Goal: Transaction & Acquisition: Purchase product/service

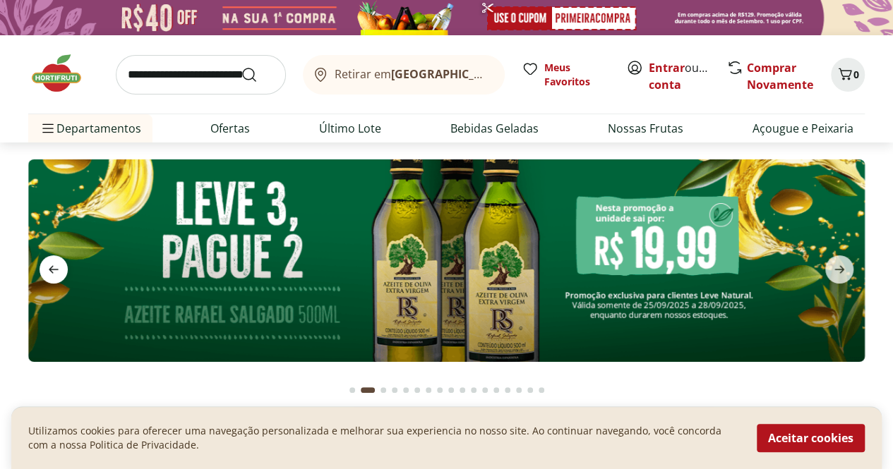
click at [57, 273] on icon "previous" at bounding box center [53, 269] width 17 height 17
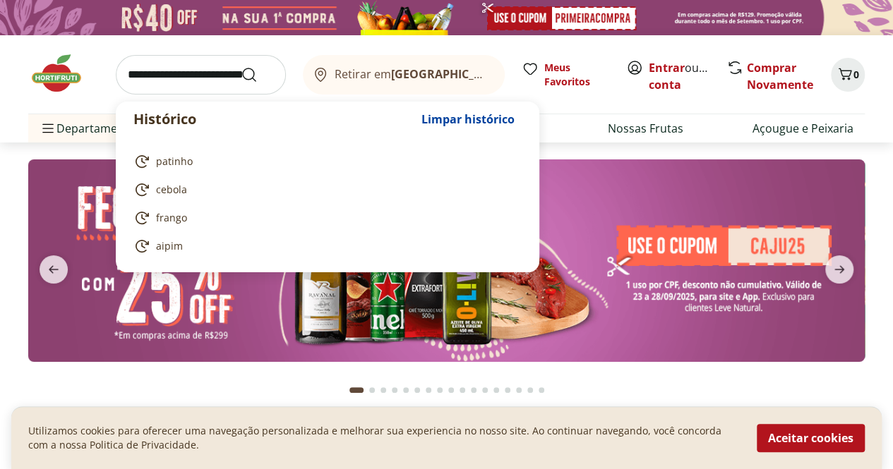
click at [195, 73] on input "search" at bounding box center [201, 75] width 170 height 40
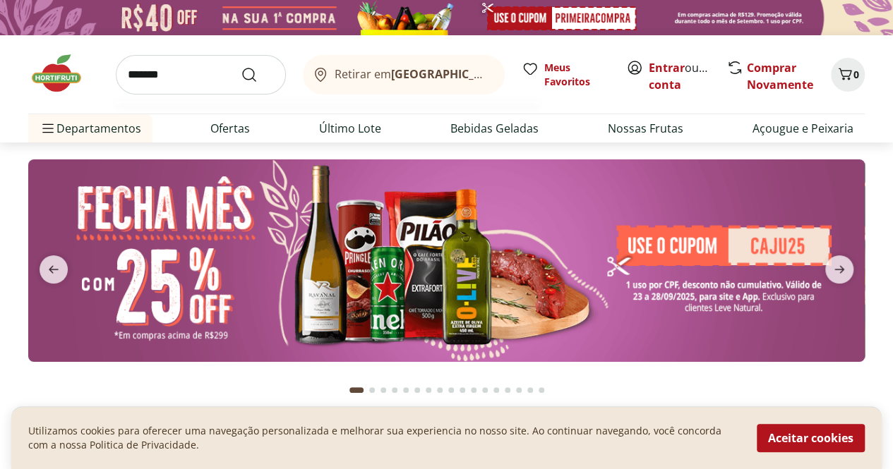
type input "*******"
click at [241, 66] on button "Submit Search" at bounding box center [258, 74] width 34 height 17
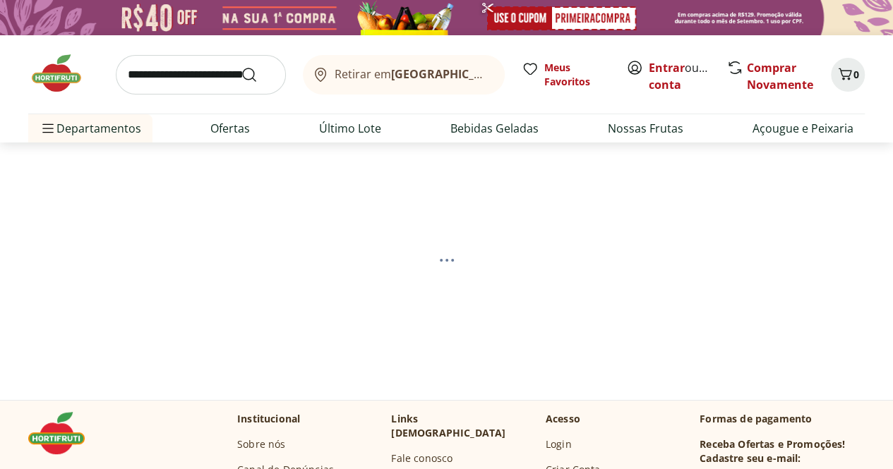
select select "**********"
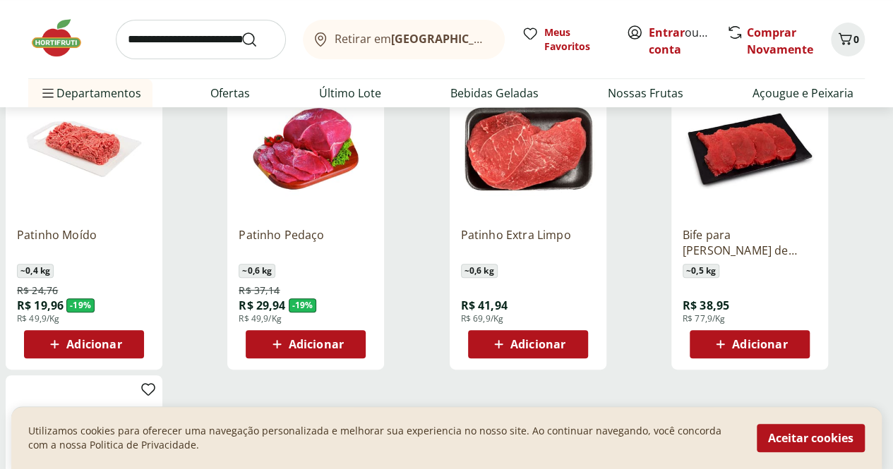
scroll to position [213, 0]
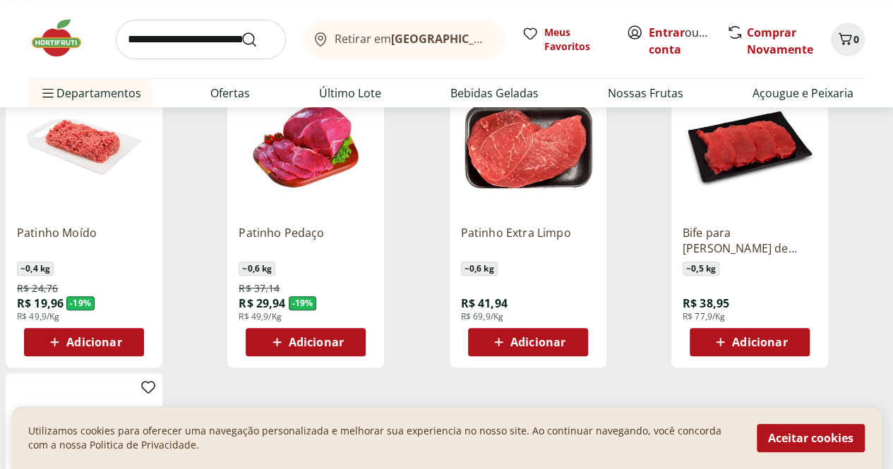
click at [121, 346] on span "Adicionar" at bounding box center [93, 342] width 55 height 11
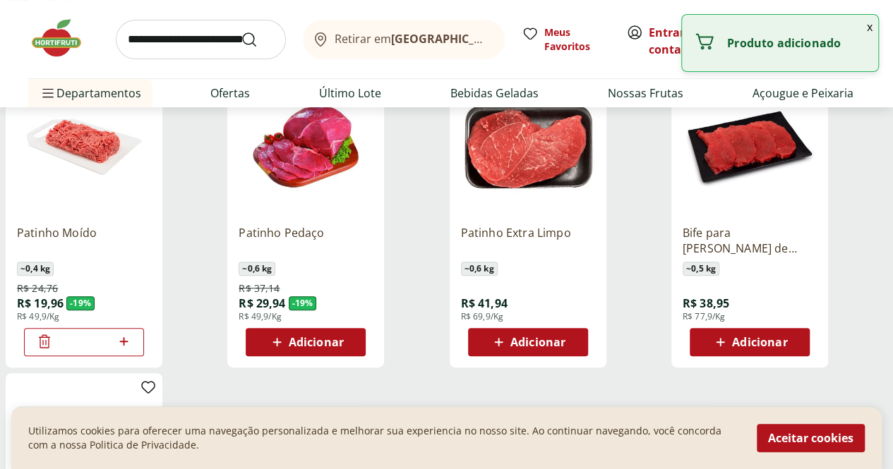
click at [133, 350] on icon at bounding box center [124, 341] width 18 height 17
type input "*"
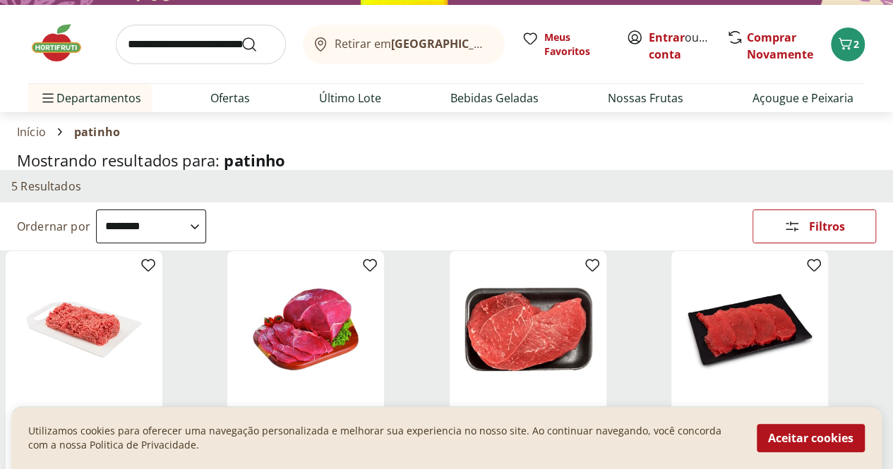
scroll to position [0, 0]
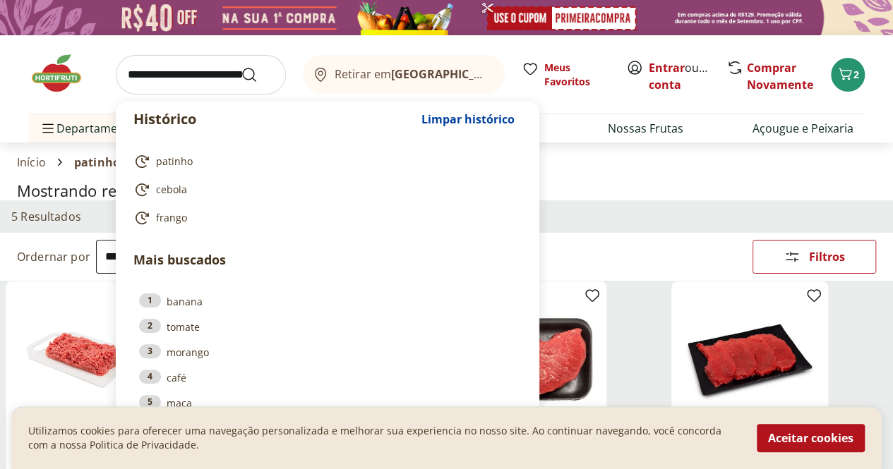
click at [179, 72] on input "search" at bounding box center [201, 75] width 170 height 40
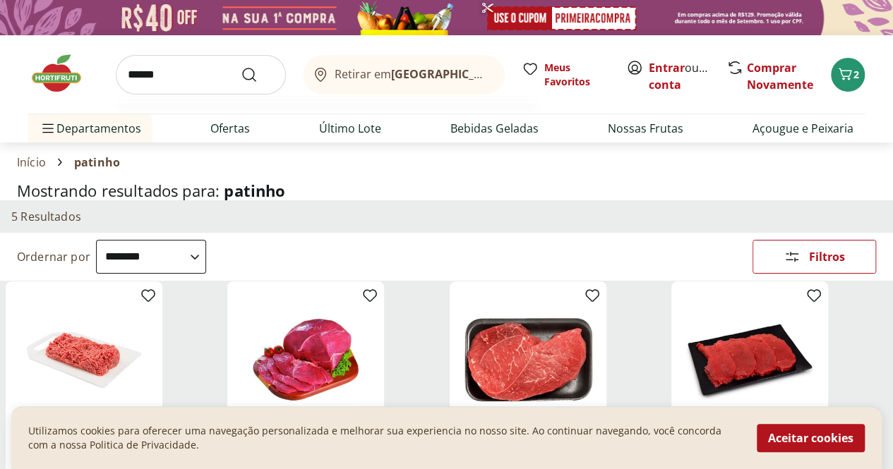
type input "******"
click at [241, 66] on button "Submit Search" at bounding box center [258, 74] width 34 height 17
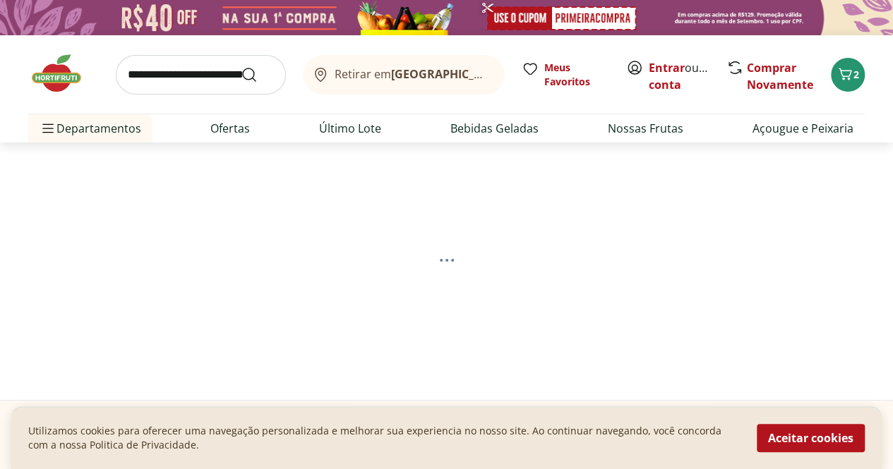
select select "**********"
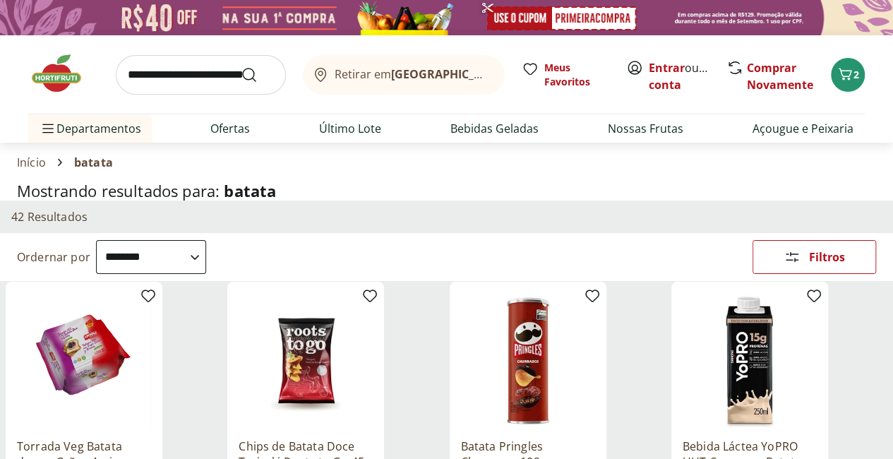
click at [179, 72] on input "search" at bounding box center [201, 75] width 170 height 40
type input "**********"
click at [241, 66] on button "Submit Search" at bounding box center [258, 74] width 34 height 17
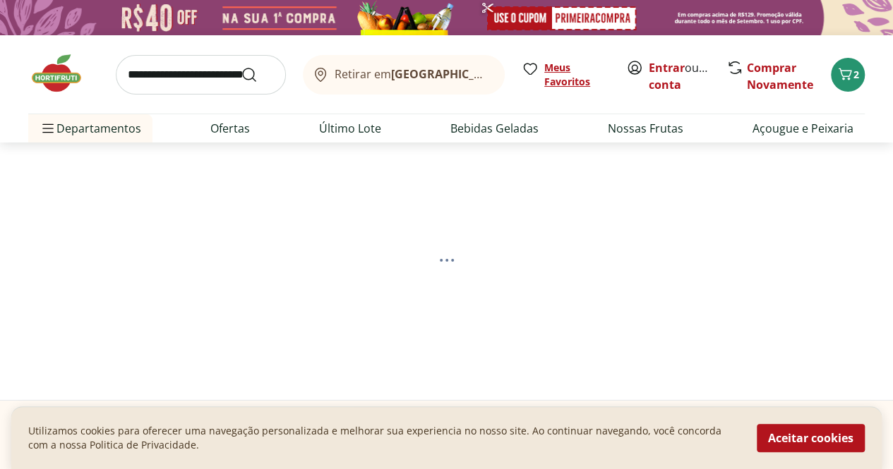
select select "**********"
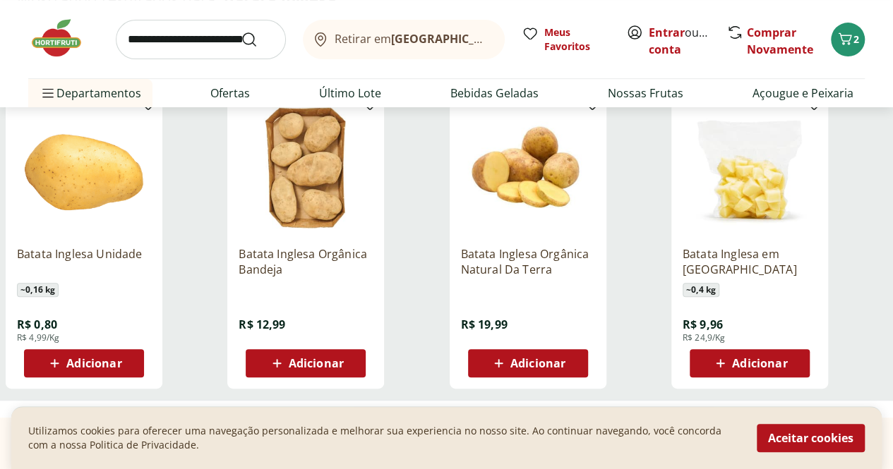
scroll to position [219, 0]
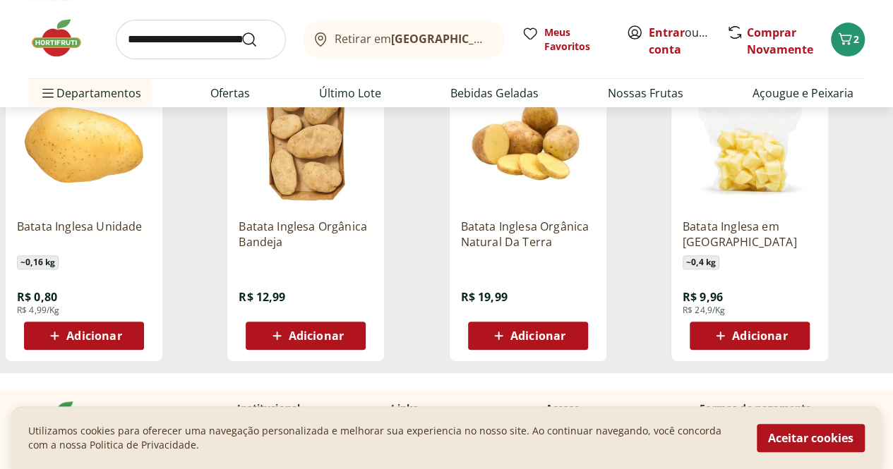
click at [121, 341] on span "Adicionar" at bounding box center [93, 335] width 55 height 11
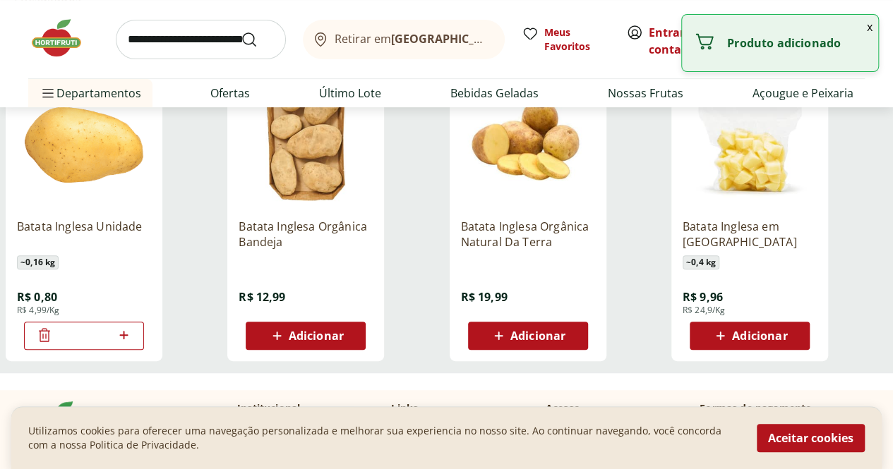
click at [133, 338] on icon at bounding box center [124, 335] width 18 height 17
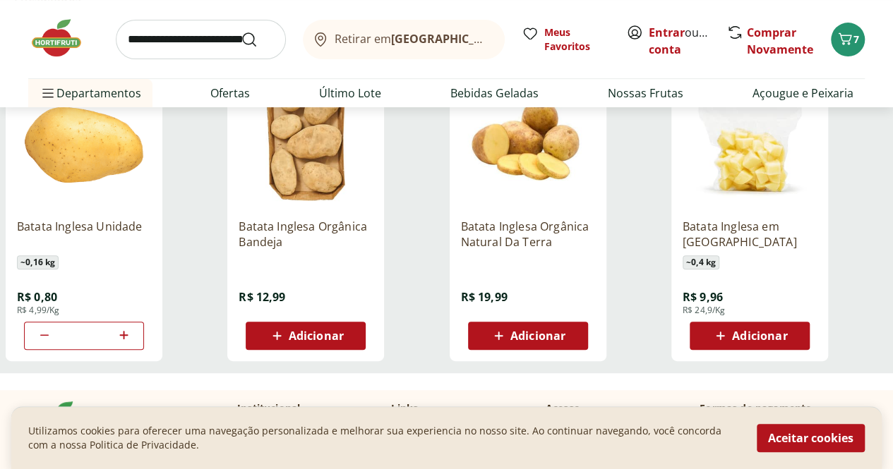
click at [133, 338] on icon at bounding box center [124, 335] width 18 height 17
type input "*"
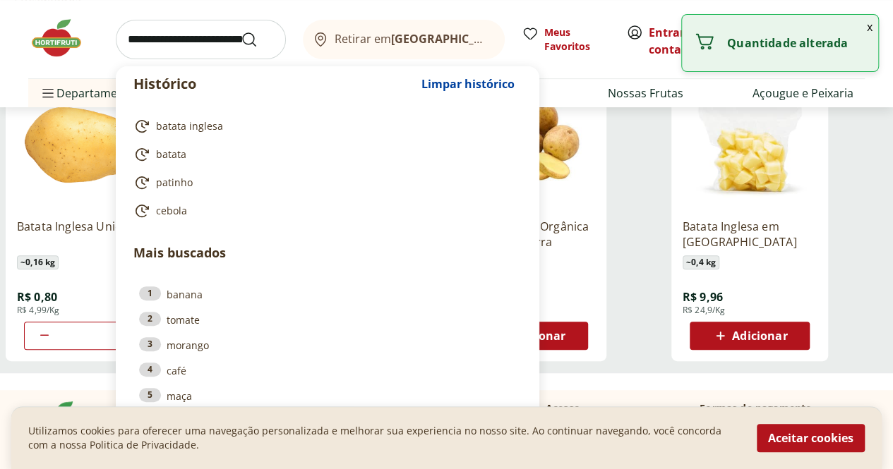
click at [205, 49] on input "search" at bounding box center [201, 40] width 170 height 40
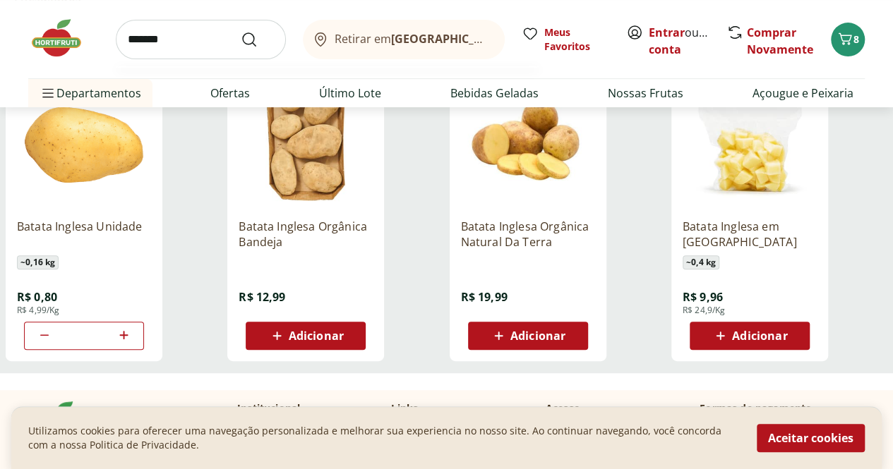
type input "*******"
click at [241, 31] on button "Submit Search" at bounding box center [258, 39] width 34 height 17
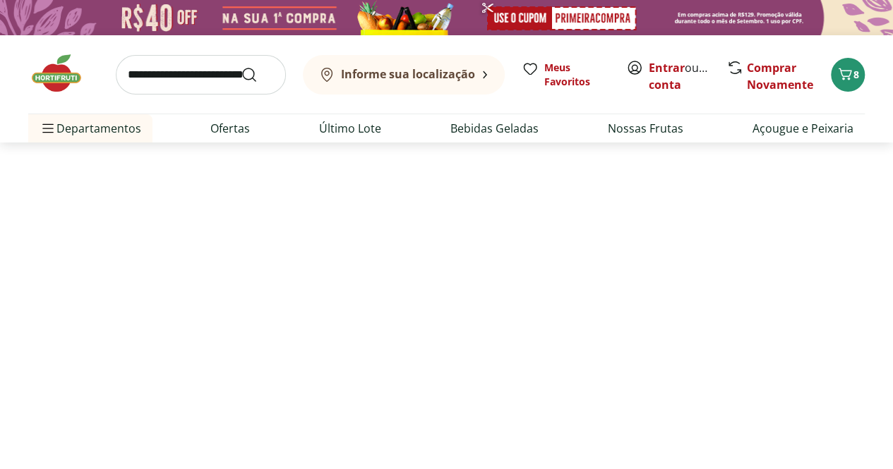
select select "**********"
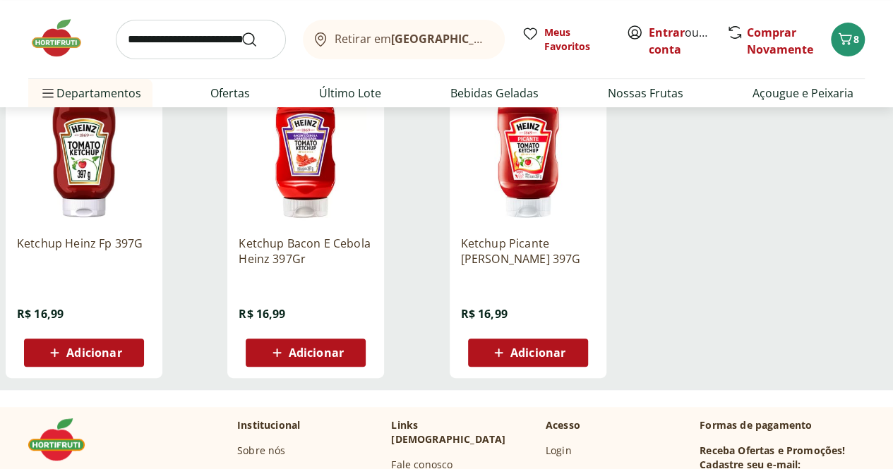
scroll to position [203, 0]
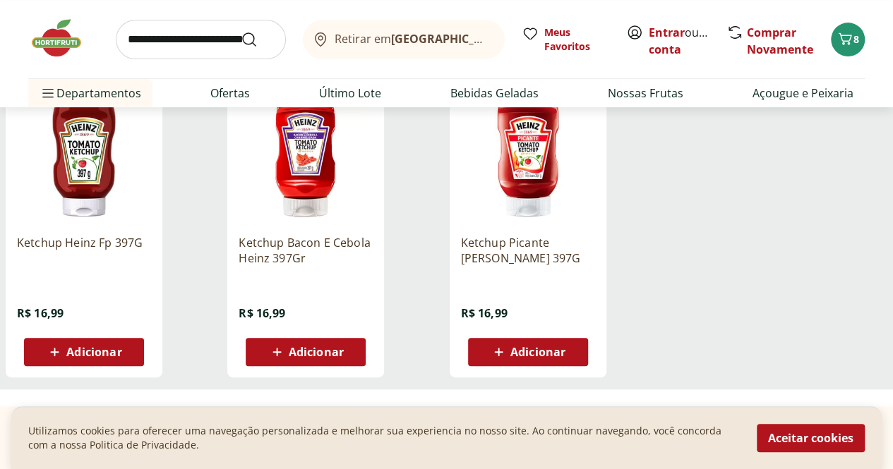
click at [121, 350] on span "Adicionar" at bounding box center [93, 351] width 55 height 11
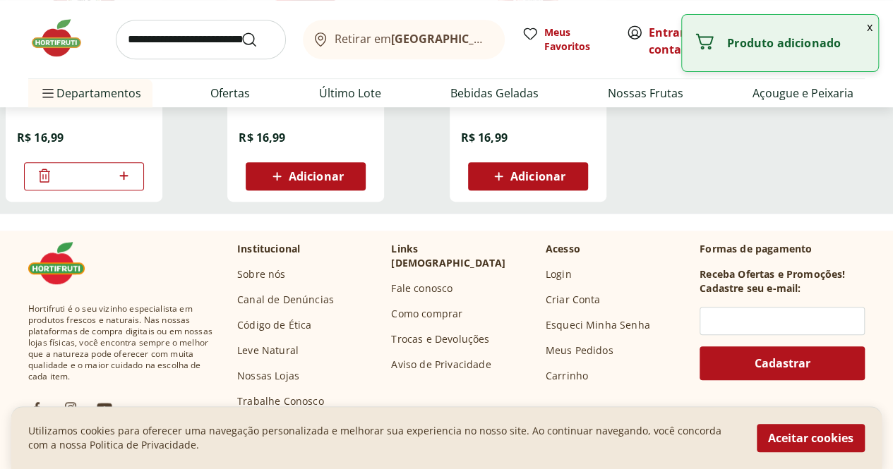
scroll to position [380, 0]
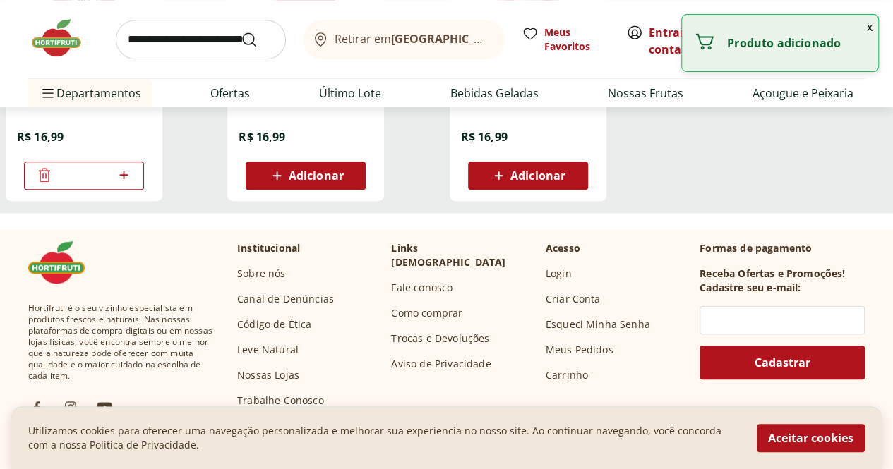
click at [183, 48] on input "search" at bounding box center [201, 40] width 170 height 40
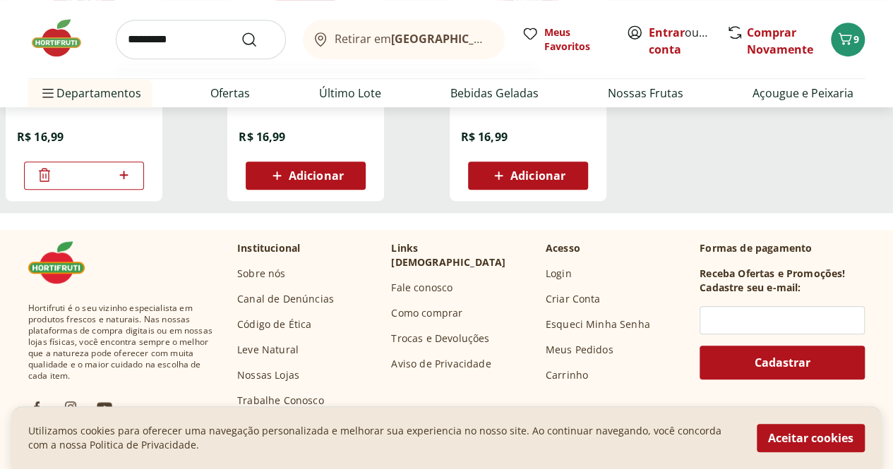
type input "********"
click at [241, 31] on button "Submit Search" at bounding box center [258, 39] width 34 height 17
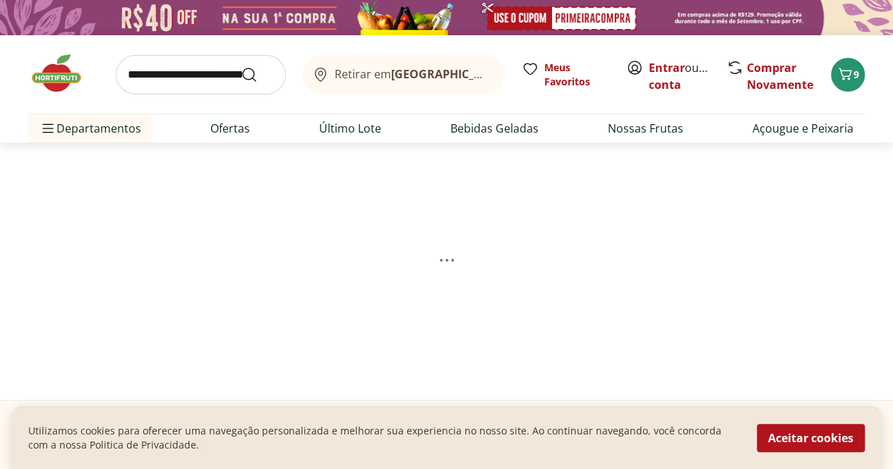
select select "**********"
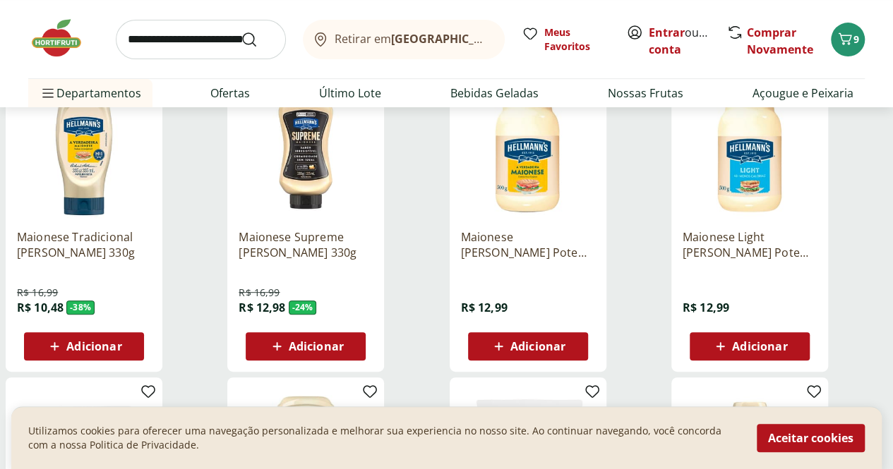
scroll to position [207, 0]
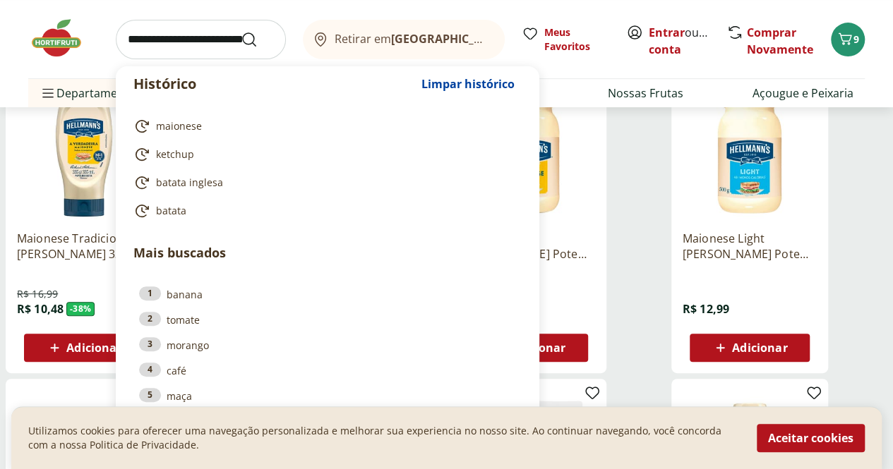
click at [200, 50] on input "search" at bounding box center [201, 40] width 170 height 40
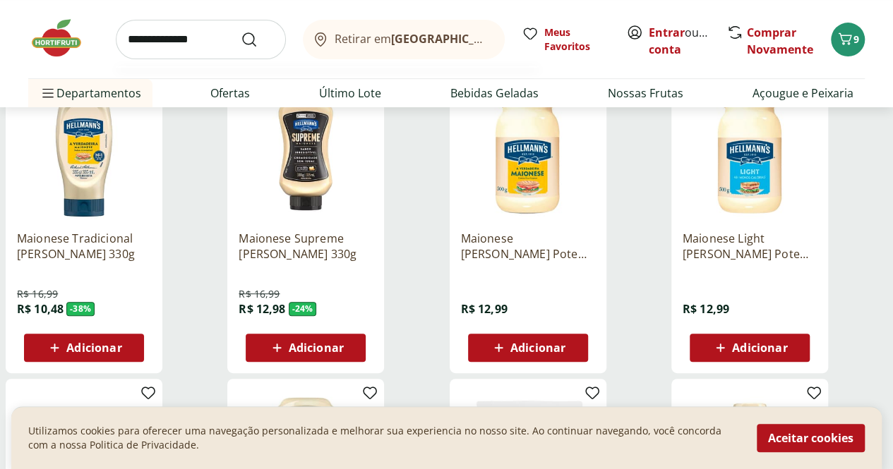
type input "**********"
click at [241, 31] on button "Submit Search" at bounding box center [258, 39] width 34 height 17
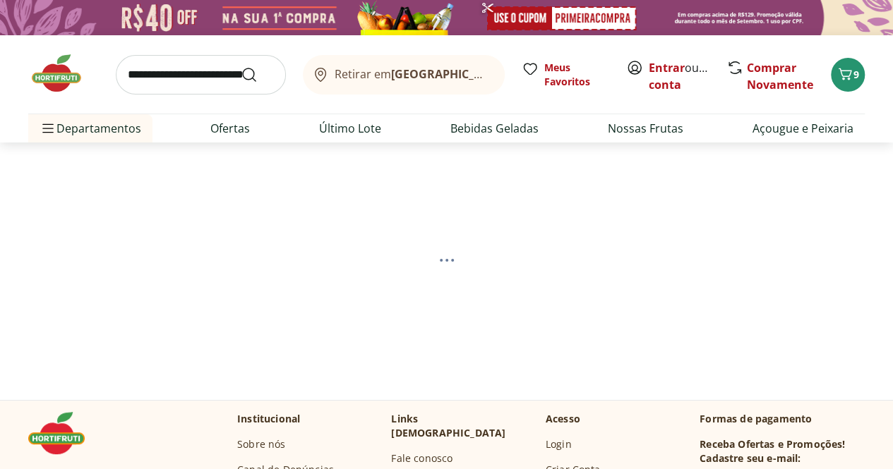
select select "**********"
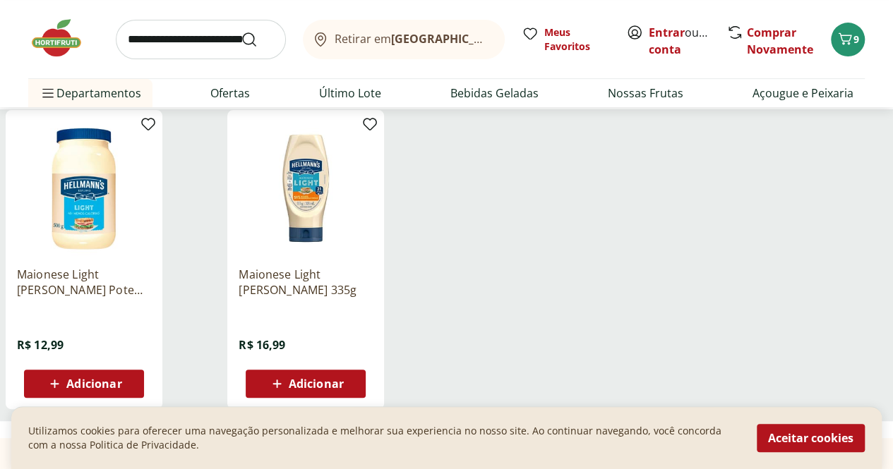
scroll to position [172, 0]
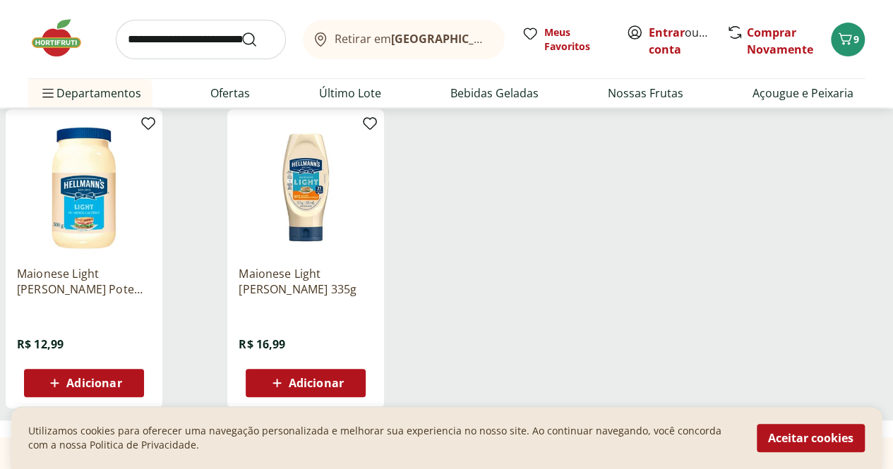
click at [121, 387] on span "Adicionar" at bounding box center [93, 382] width 55 height 11
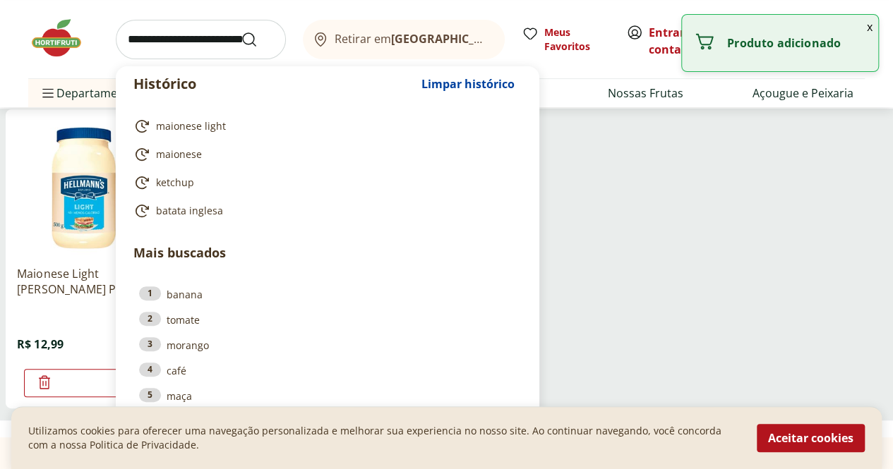
click at [216, 32] on input "search" at bounding box center [201, 40] width 170 height 40
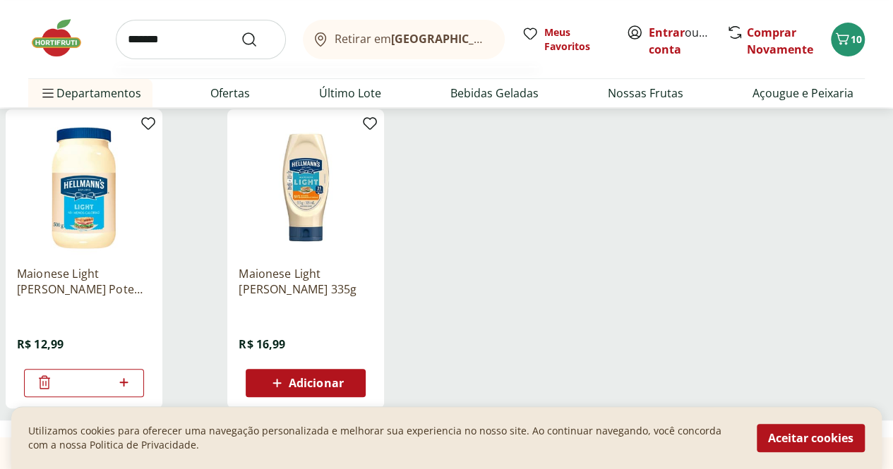
type input "*******"
click at [241, 31] on button "Submit Search" at bounding box center [258, 39] width 34 height 17
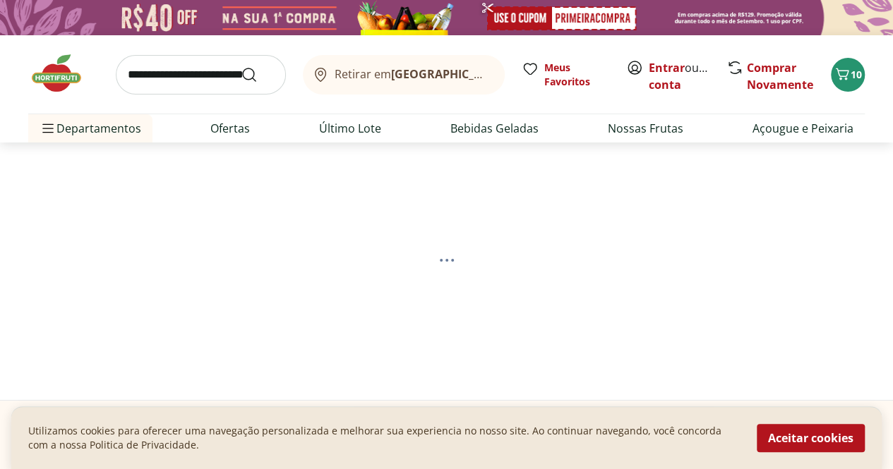
select select "**********"
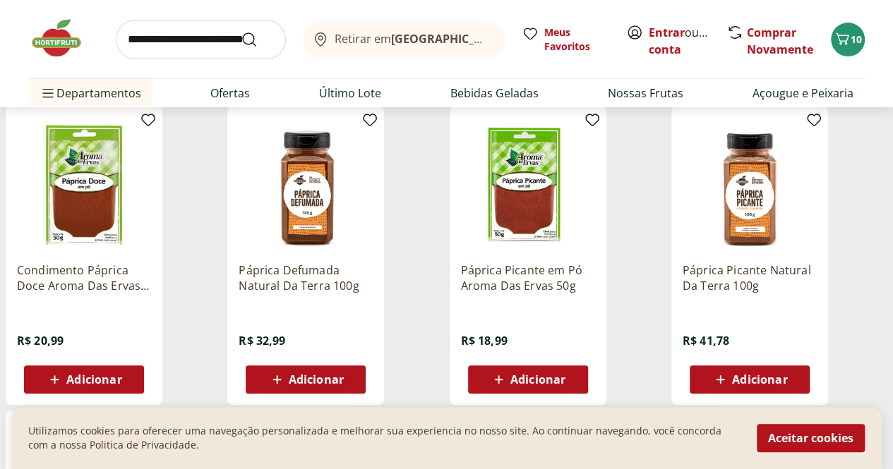
scroll to position [175, 0]
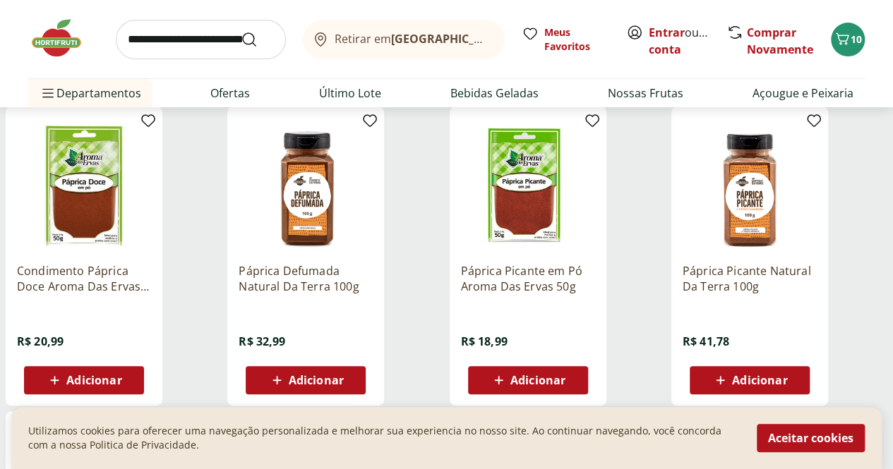
click at [565, 384] on span "Adicionar" at bounding box center [537, 380] width 55 height 11
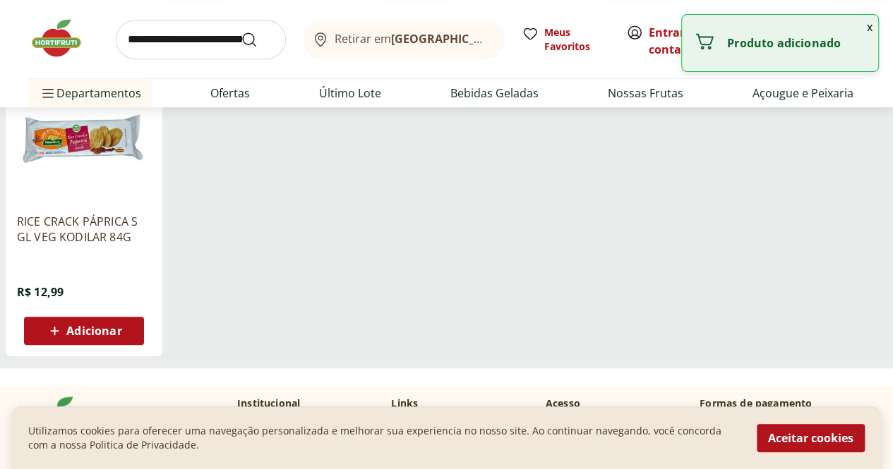
scroll to position [533, 0]
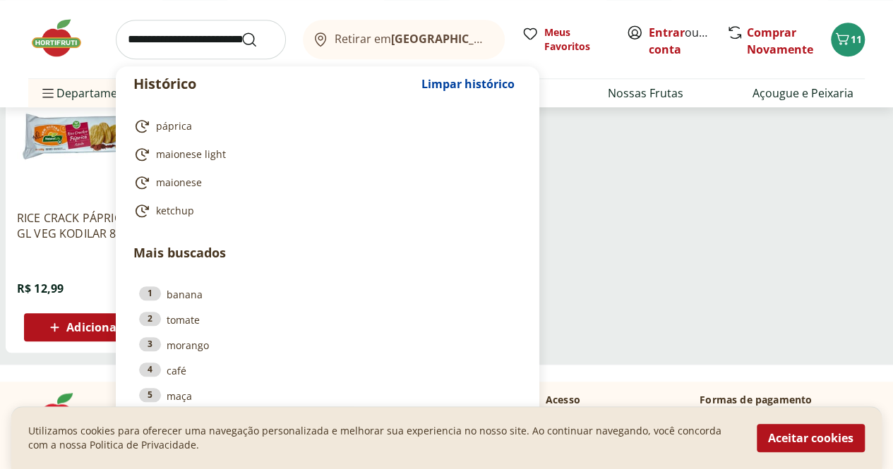
click at [195, 29] on input "search" at bounding box center [201, 40] width 170 height 40
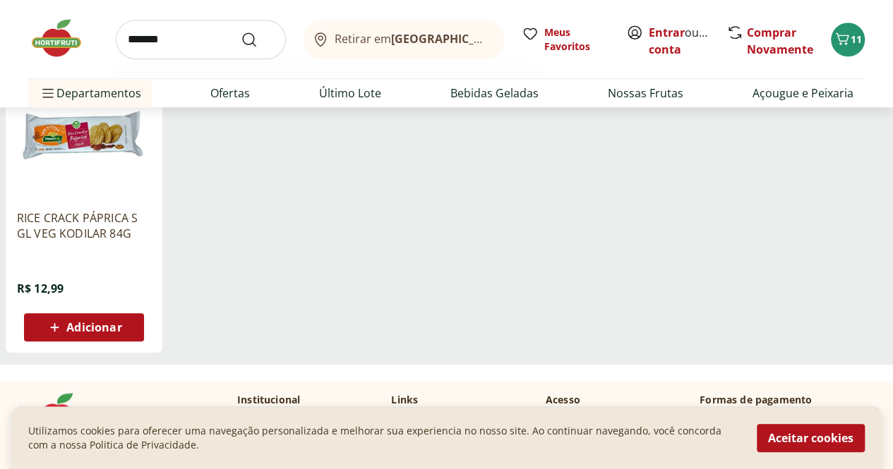
type input "*******"
click at [241, 31] on button "Submit Search" at bounding box center [258, 39] width 34 height 17
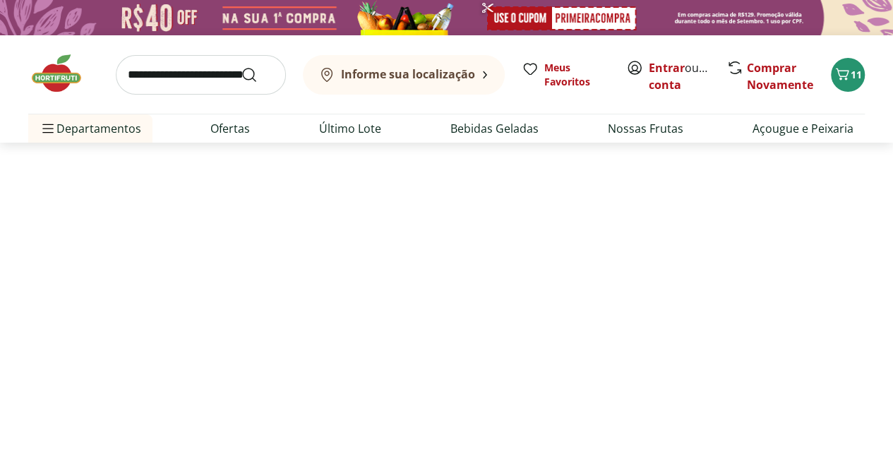
select select "**********"
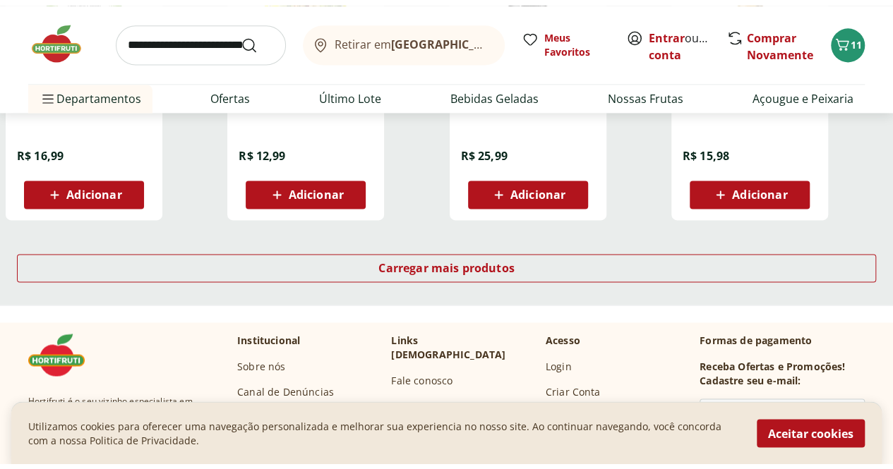
scroll to position [934, 0]
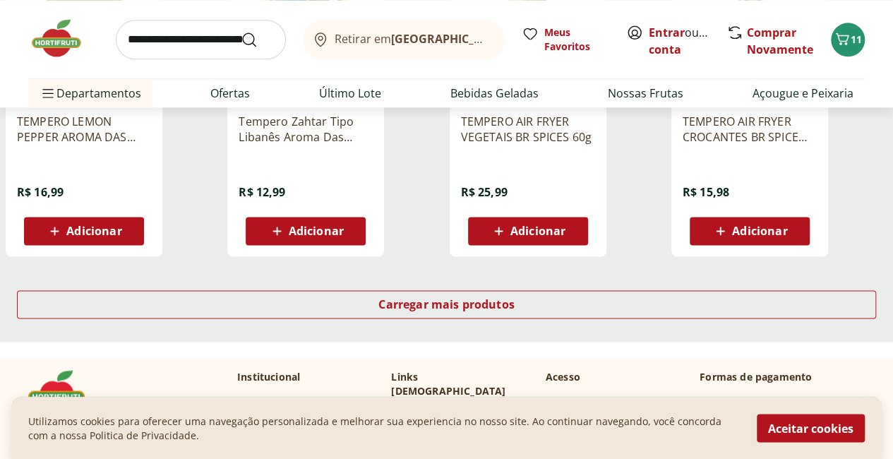
click at [543, 290] on div "Carregar mais produtos" at bounding box center [446, 307] width 893 height 68
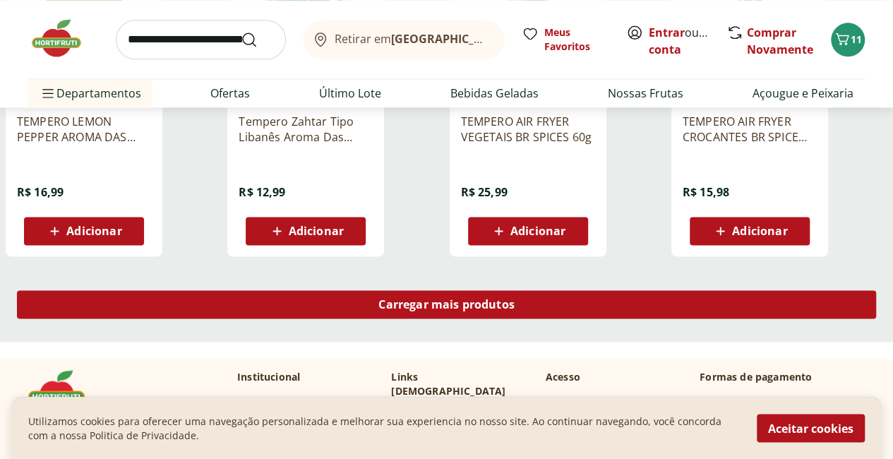
click at [514, 310] on span "Carregar mais produtos" at bounding box center [446, 303] width 136 height 11
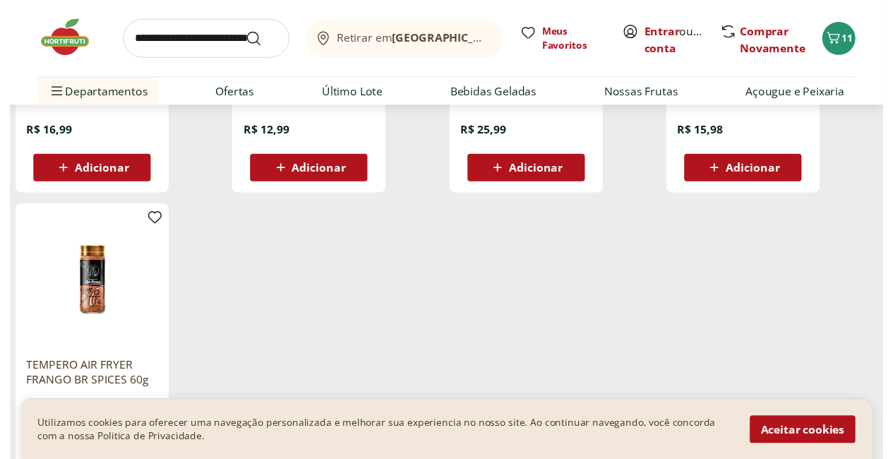
scroll to position [158, 0]
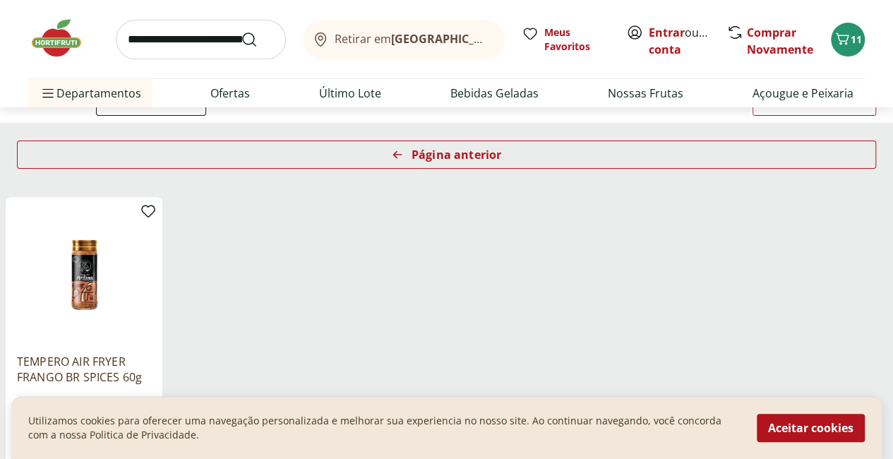
drag, startPoint x: 310, startPoint y: 296, endPoint x: 296, endPoint y: 289, distance: 15.5
click at [151, 289] on img at bounding box center [84, 275] width 134 height 134
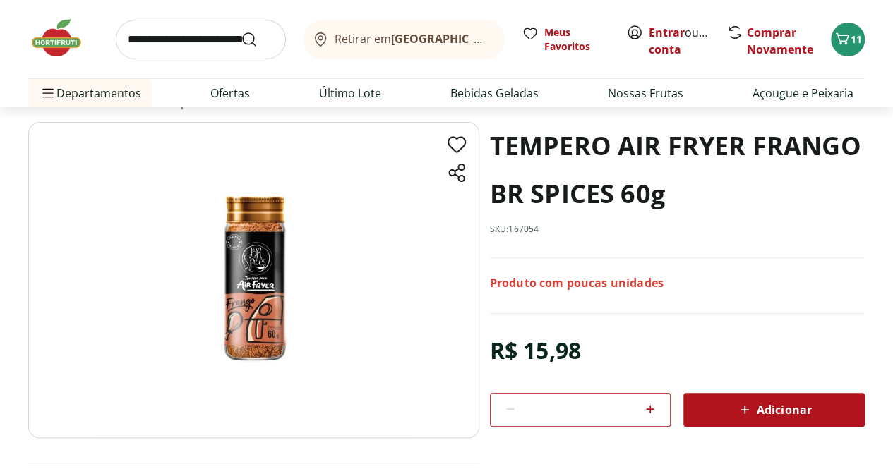
scroll to position [60, 0]
click at [270, 298] on img at bounding box center [253, 279] width 451 height 315
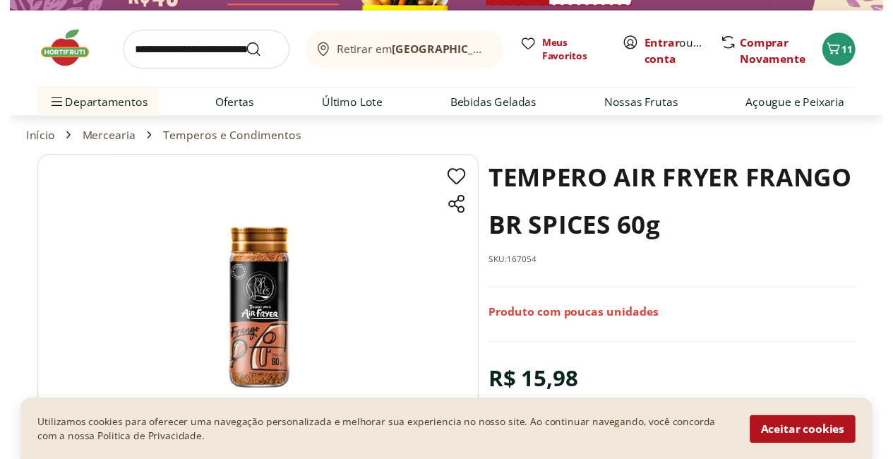
scroll to position [0, 0]
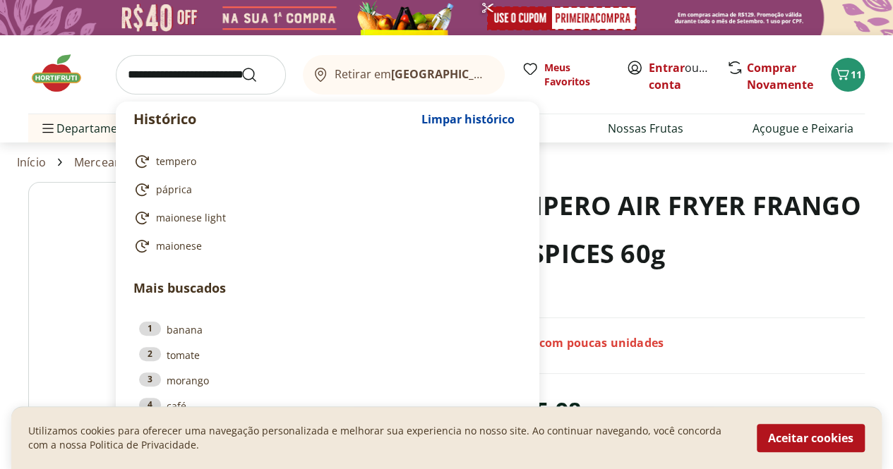
click at [197, 87] on input "search" at bounding box center [201, 75] width 170 height 40
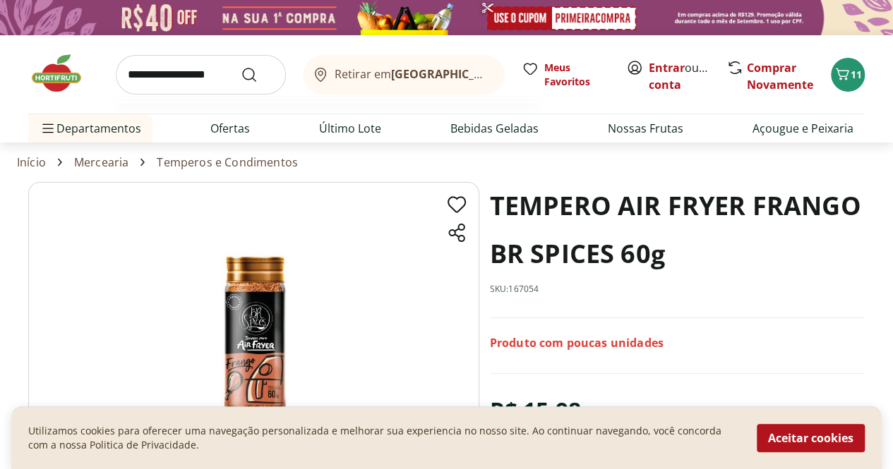
type input "**********"
click at [241, 66] on button "Submit Search" at bounding box center [258, 74] width 34 height 17
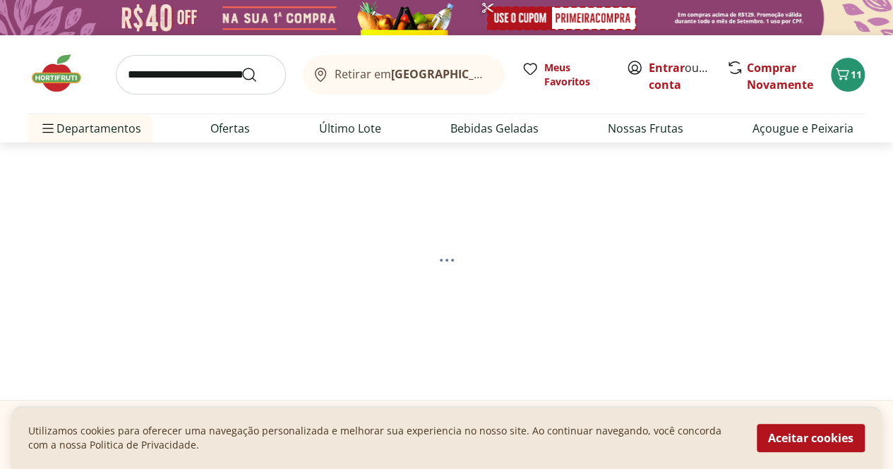
select select "**********"
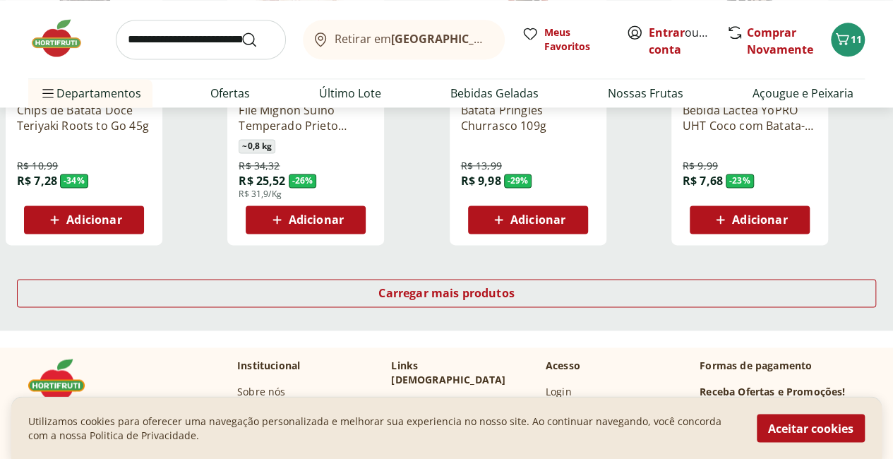
scroll to position [946, 0]
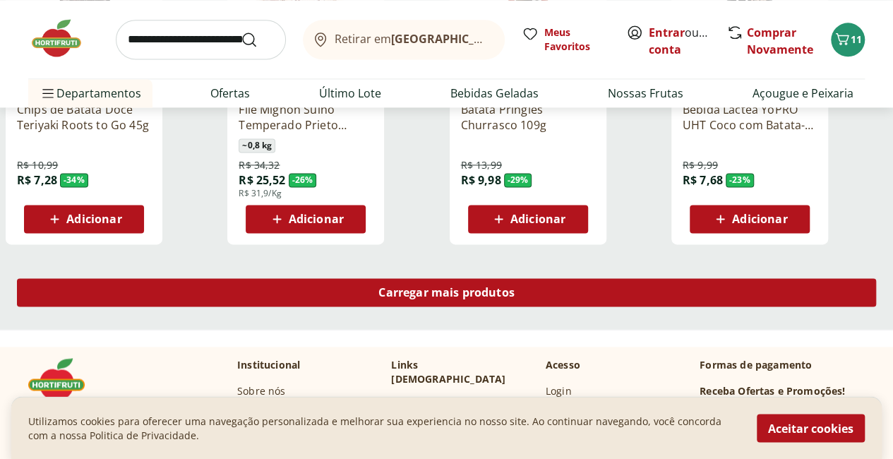
click at [514, 297] on span "Carregar mais produtos" at bounding box center [446, 291] width 136 height 11
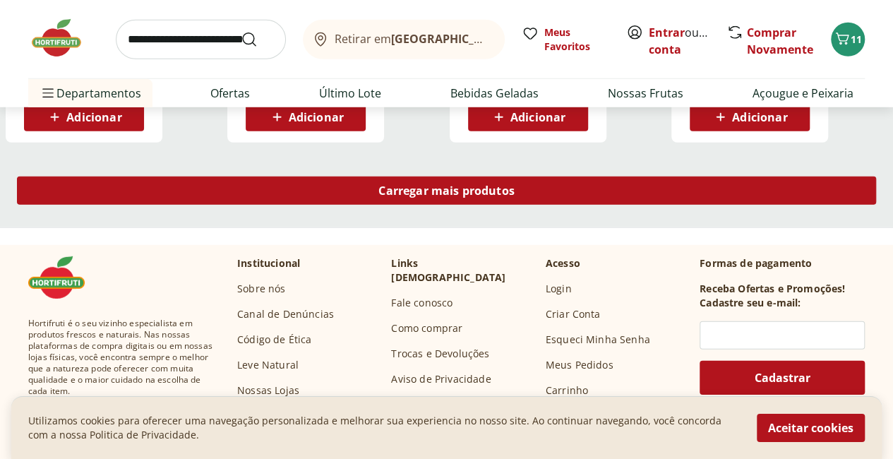
scroll to position [1969, 0]
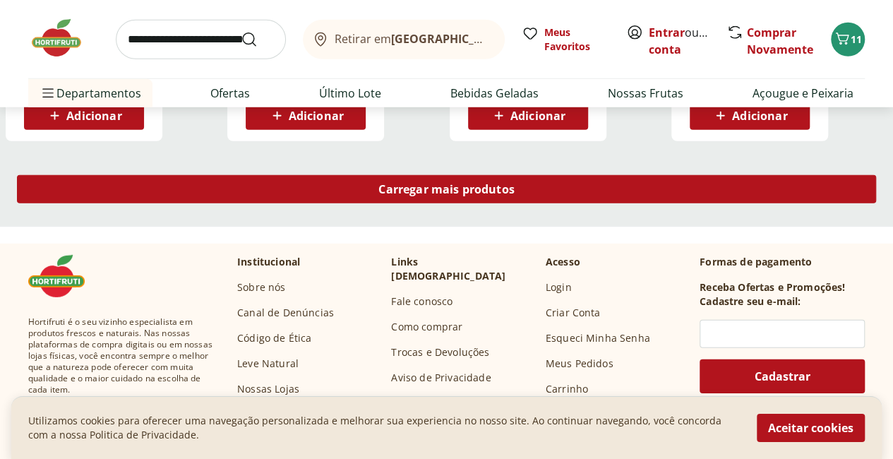
click at [514, 191] on span "Carregar mais produtos" at bounding box center [446, 188] width 136 height 11
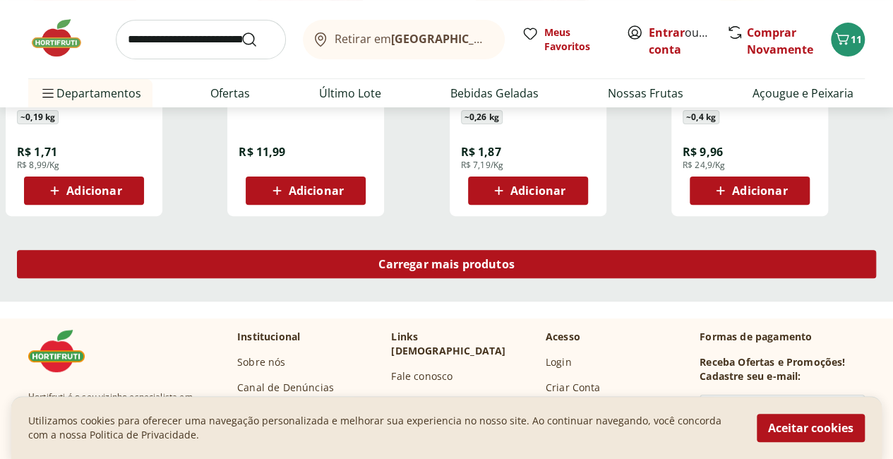
scroll to position [2814, 0]
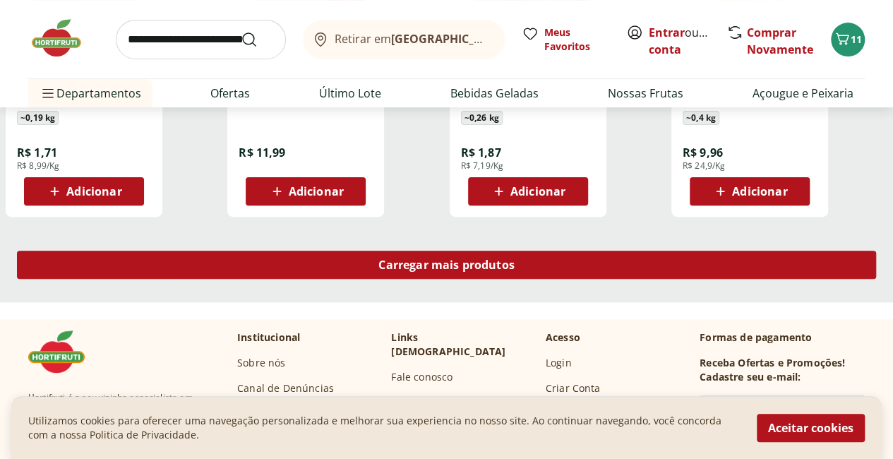
click at [553, 279] on div "Carregar mais produtos" at bounding box center [446, 264] width 859 height 28
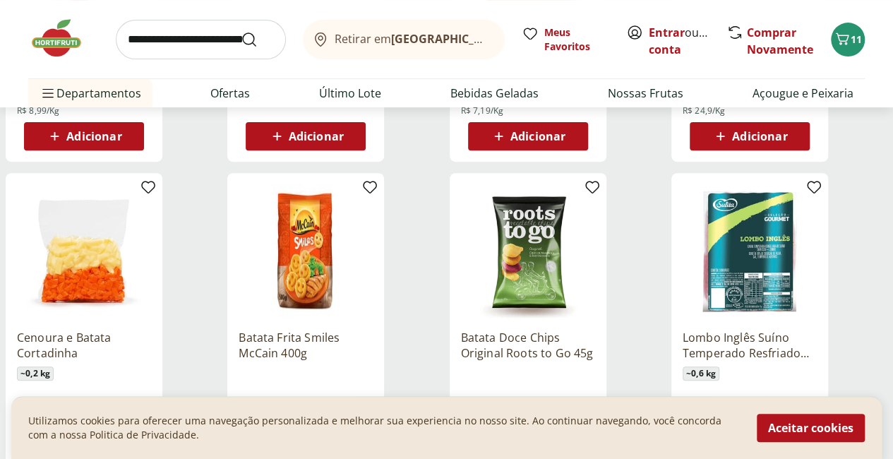
scroll to position [2865, 0]
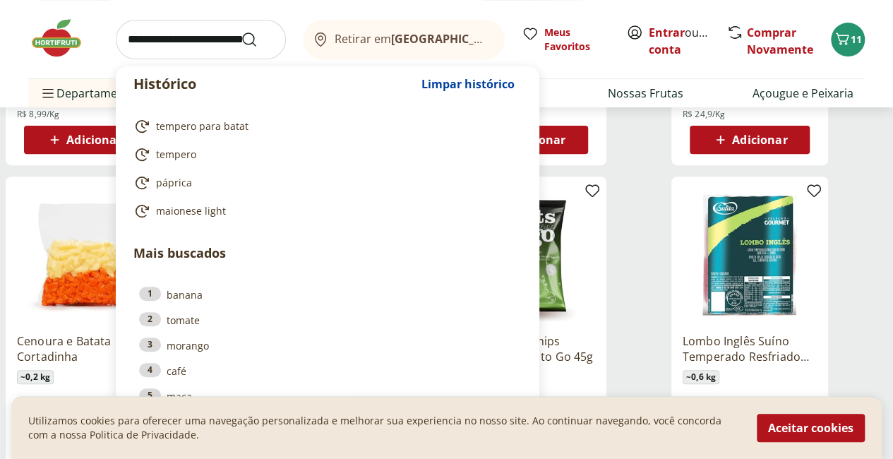
click at [171, 29] on input "search" at bounding box center [201, 40] width 170 height 40
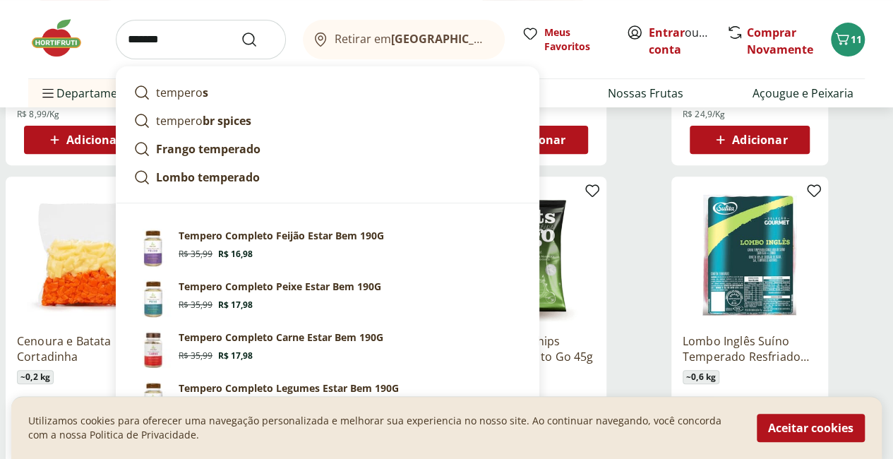
type input "*******"
click at [241, 31] on button "Submit Search" at bounding box center [258, 39] width 34 height 17
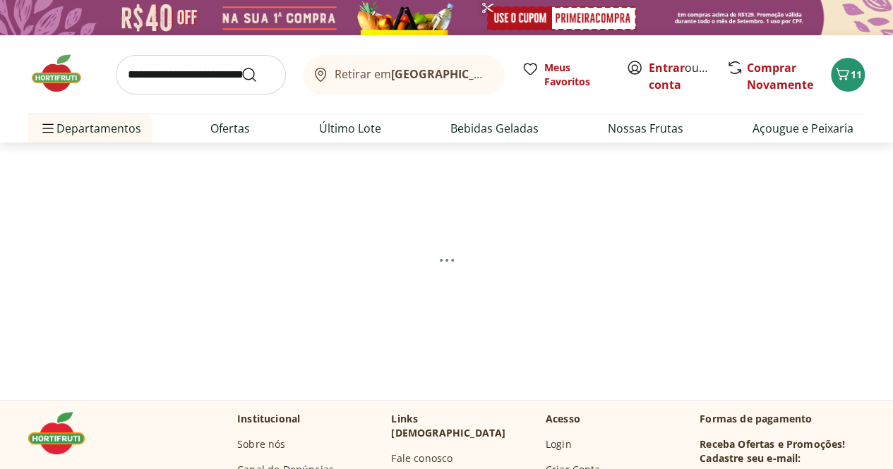
select select "**********"
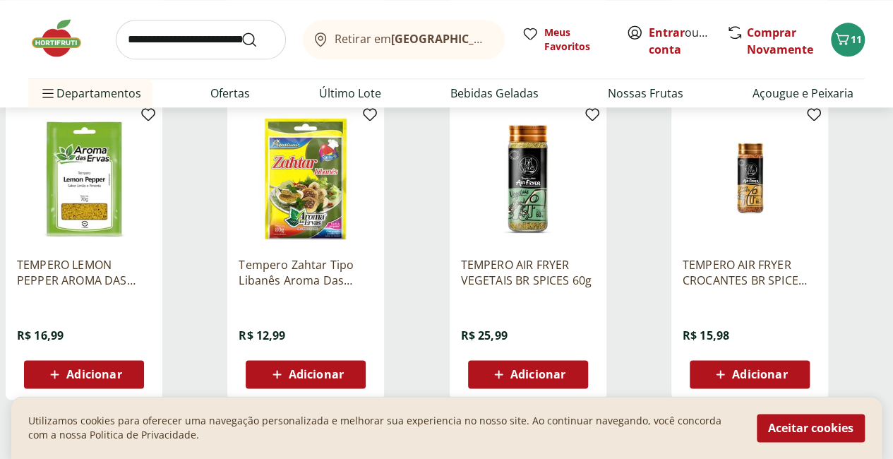
scroll to position [986, 0]
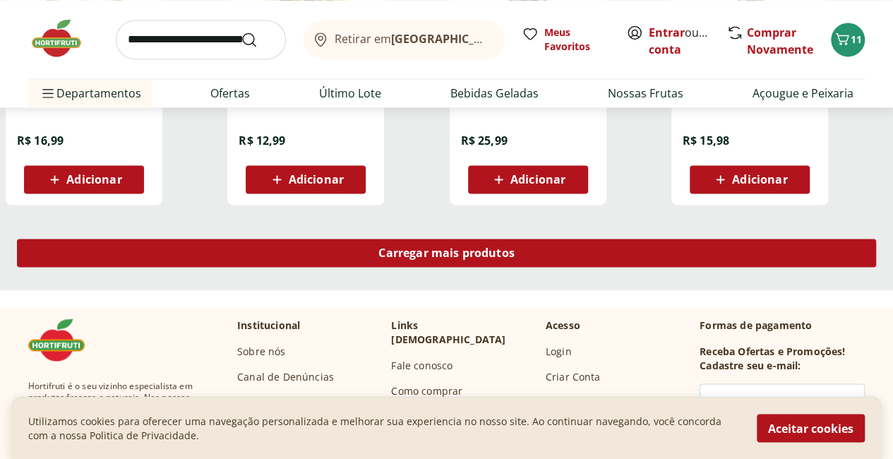
click at [514, 258] on span "Carregar mais produtos" at bounding box center [446, 252] width 136 height 11
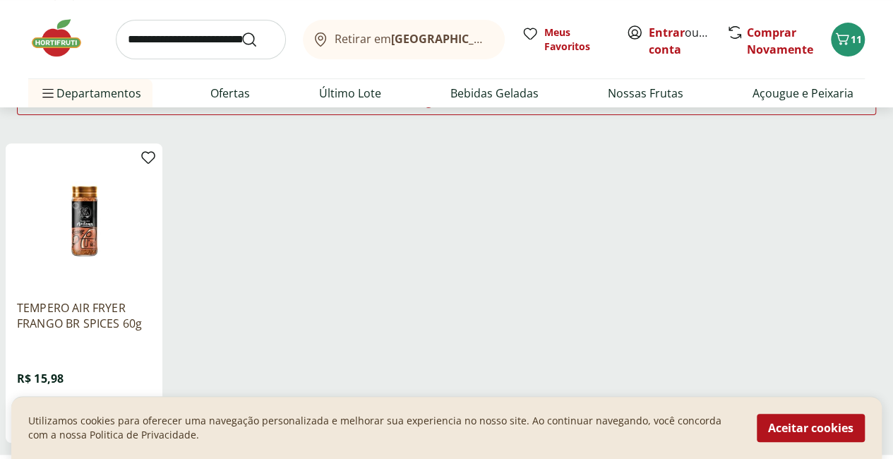
scroll to position [212, 0]
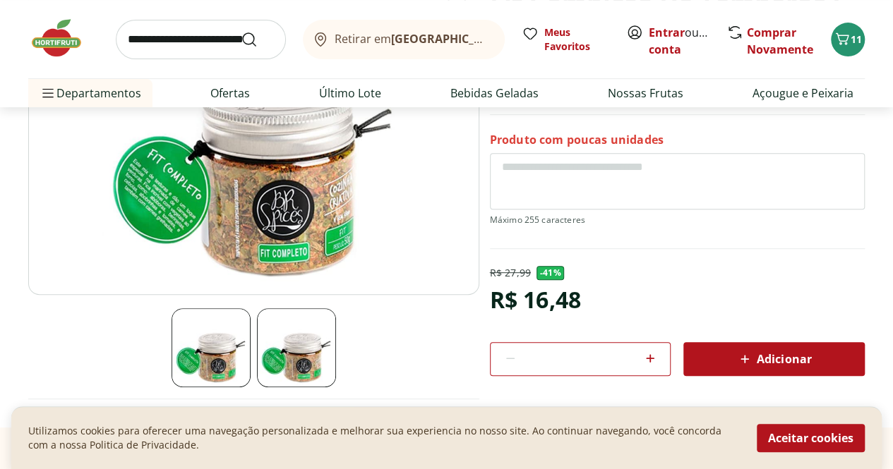
scroll to position [204, 0]
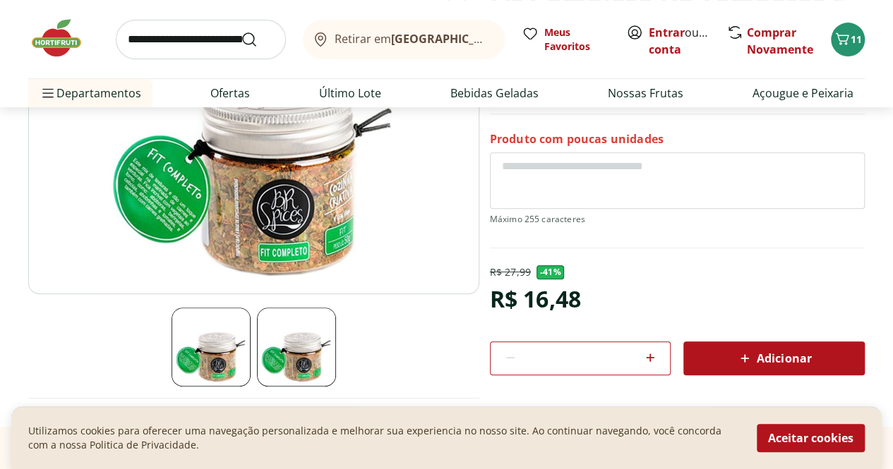
click at [294, 353] on img at bounding box center [296, 347] width 79 height 79
click at [221, 348] on img at bounding box center [210, 347] width 79 height 79
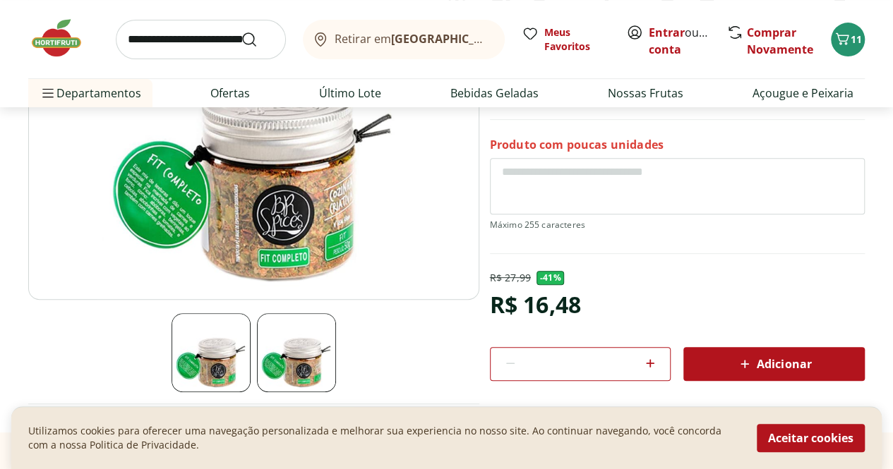
scroll to position [199, 0]
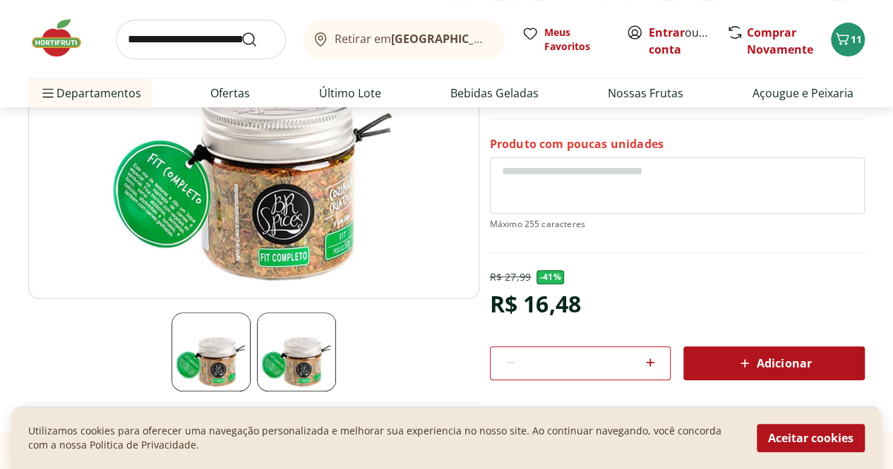
click at [44, 49] on img at bounding box center [63, 38] width 71 height 42
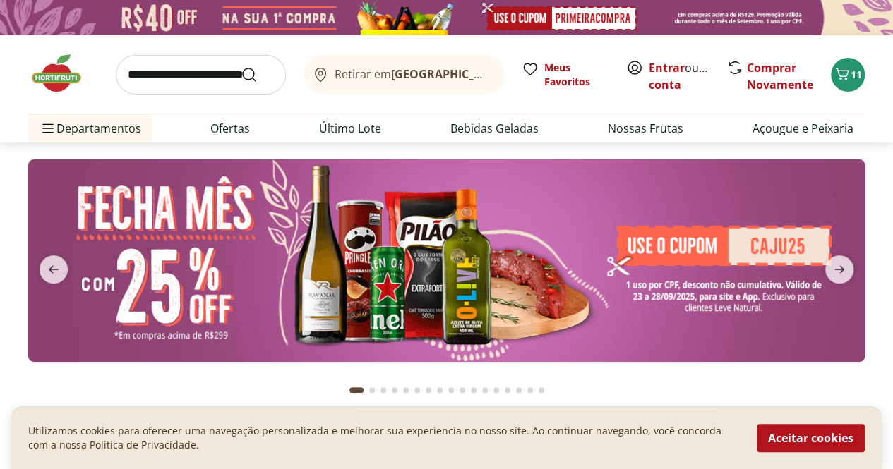
click at [164, 73] on input "search" at bounding box center [201, 75] width 170 height 40
type input "*********"
click at [241, 66] on button "Submit Search" at bounding box center [258, 74] width 34 height 17
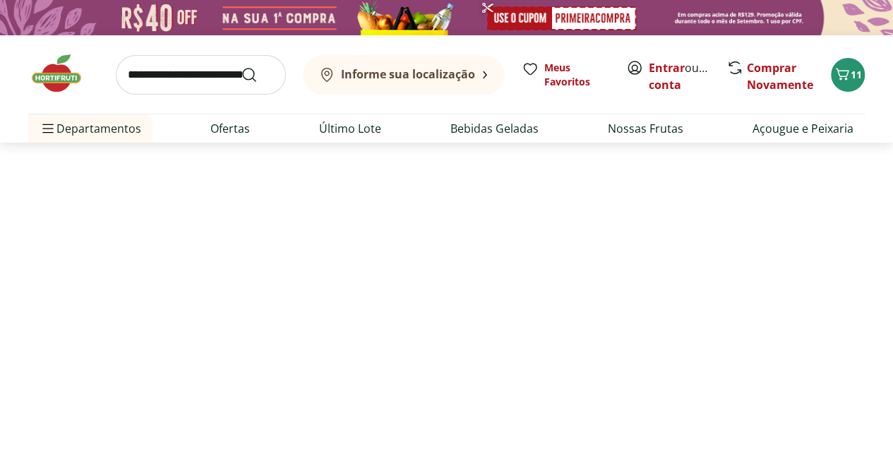
select select "**********"
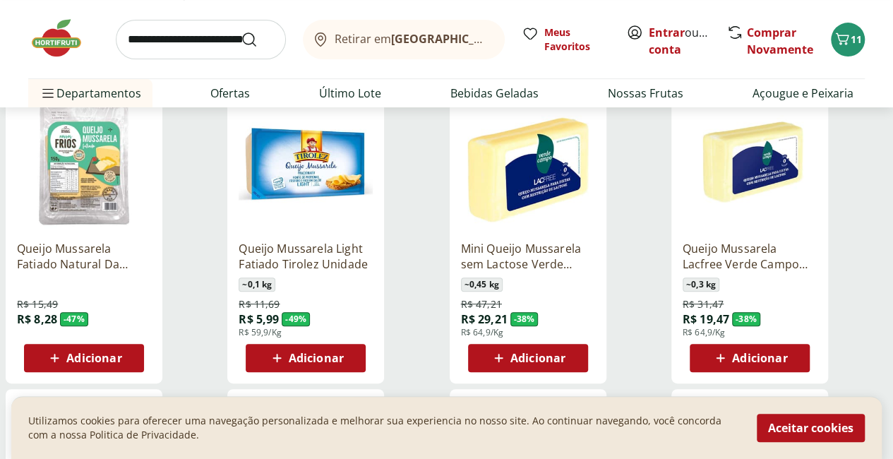
scroll to position [200, 0]
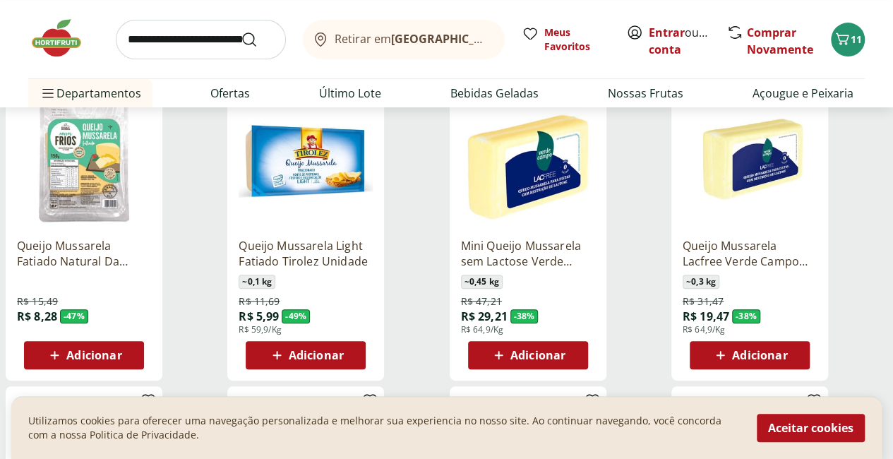
click at [344, 363] on span "Adicionar" at bounding box center [305, 354] width 75 height 17
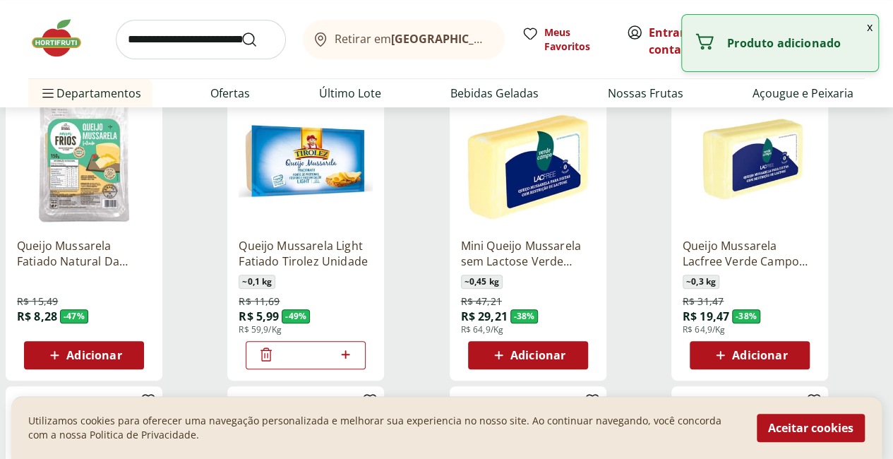
click at [354, 361] on icon at bounding box center [346, 354] width 18 height 17
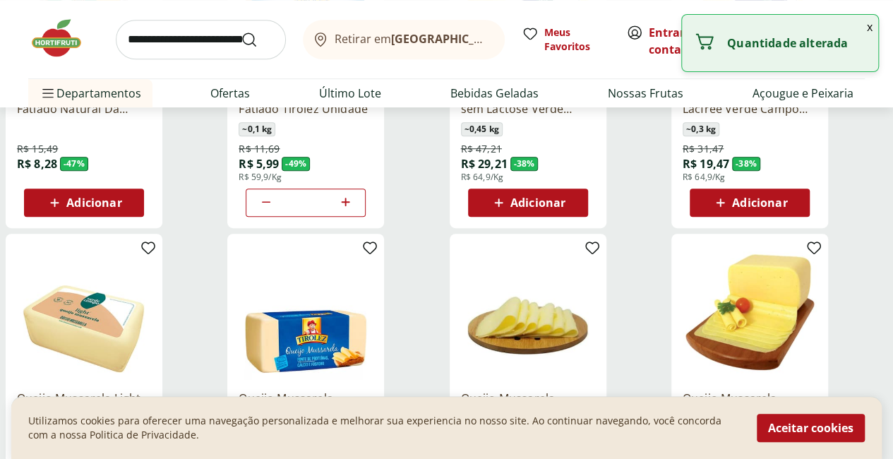
scroll to position [353, 0]
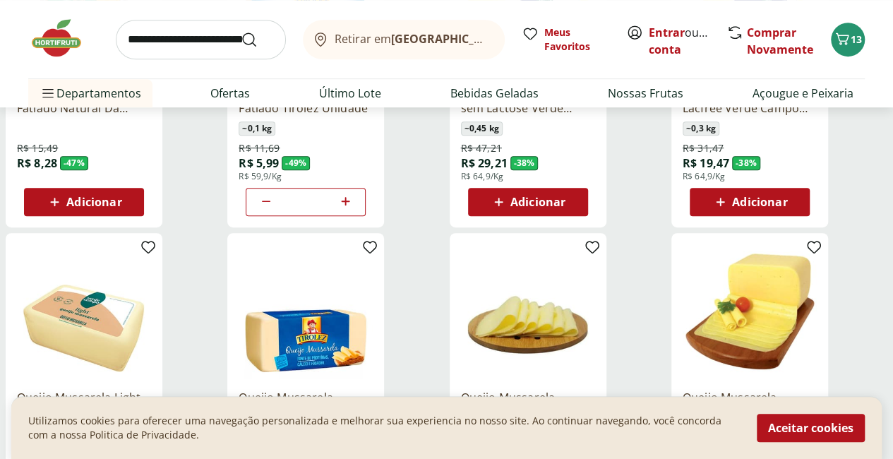
click at [354, 210] on icon at bounding box center [346, 201] width 18 height 17
type input "*"
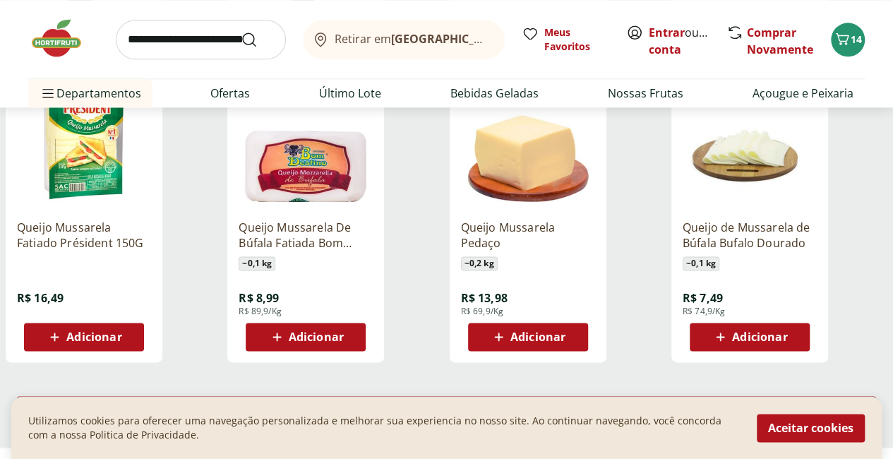
scroll to position [829, 0]
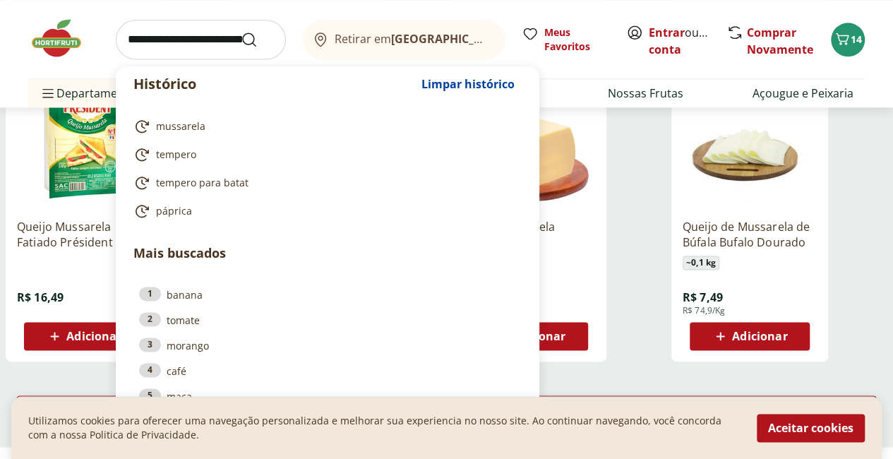
click at [170, 49] on input "search" at bounding box center [201, 40] width 170 height 40
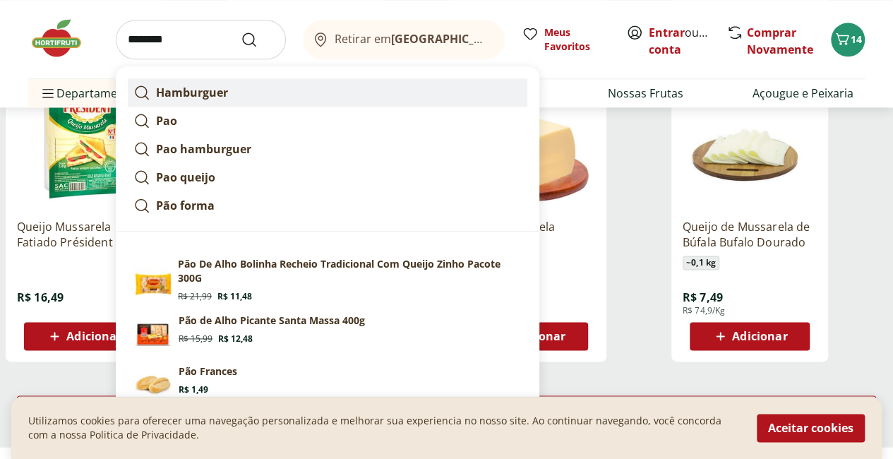
click at [195, 94] on strong "Hamburguer" at bounding box center [192, 93] width 72 height 16
type input "**********"
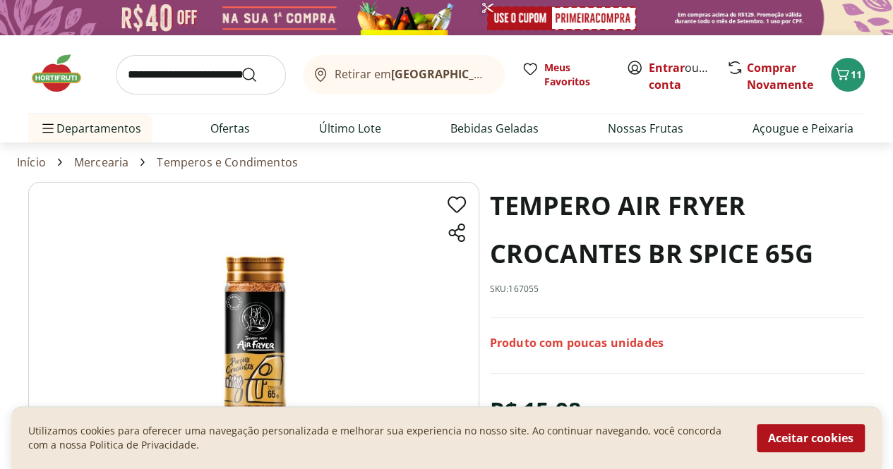
scroll to position [1, 0]
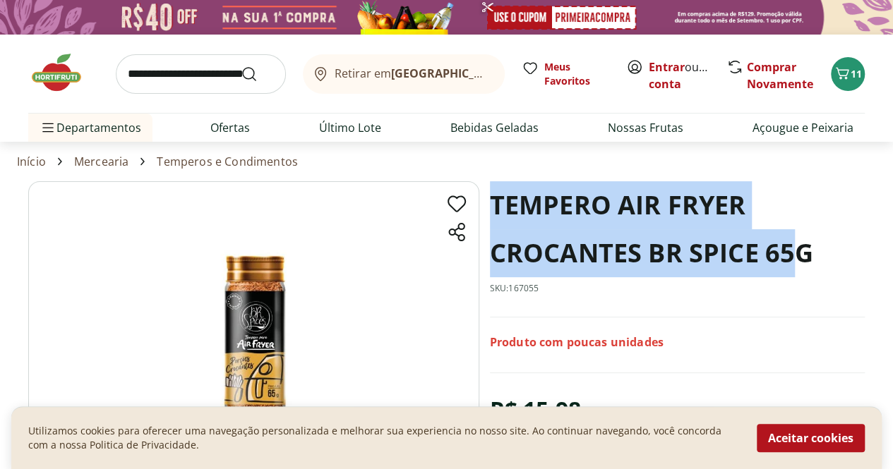
drag, startPoint x: 490, startPoint y: 201, endPoint x: 802, endPoint y: 264, distance: 318.1
click at [802, 264] on h1 "TEMPERO AIR FRYER CROCANTES BR SPICE 65G" at bounding box center [677, 229] width 375 height 96
copy h1 "TEMPERO AIR FRYER CROCANTES BR SPICE 65"
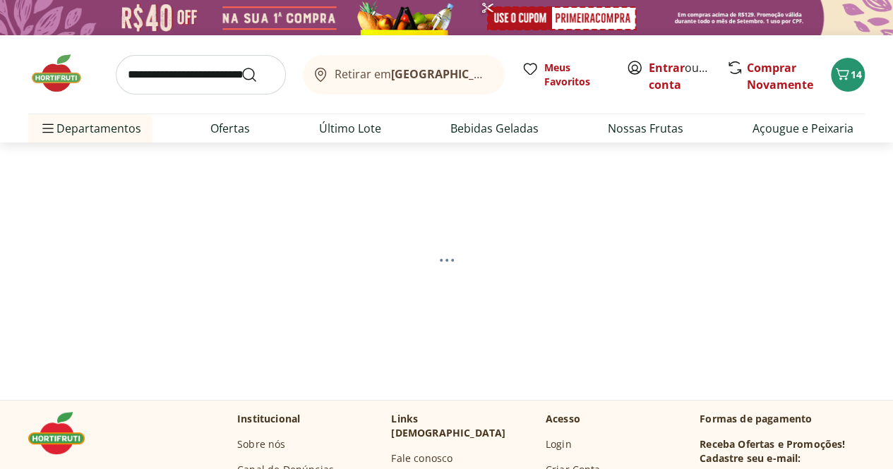
select select "**********"
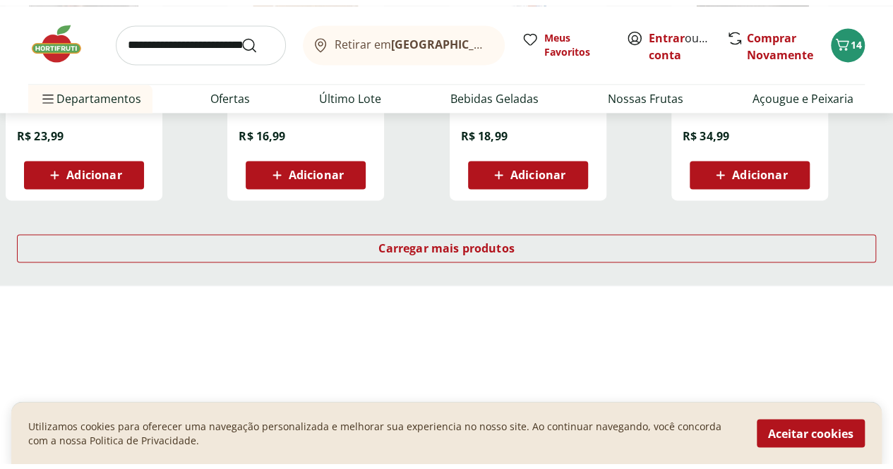
scroll to position [1023, 0]
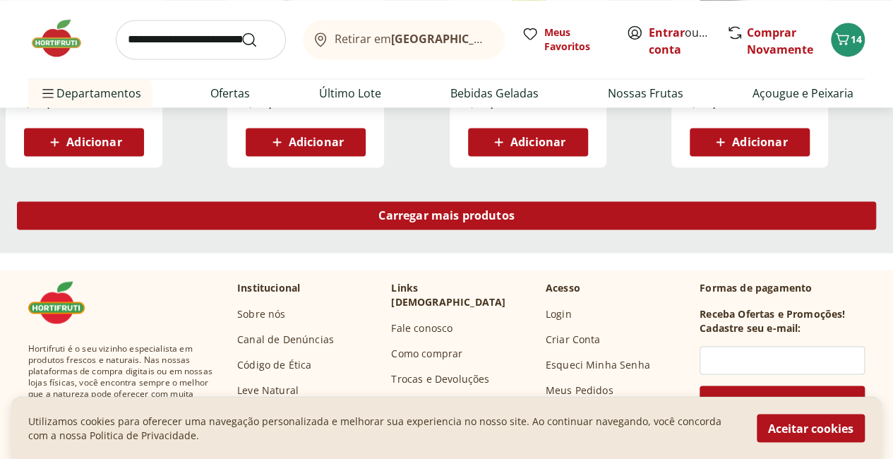
click at [514, 221] on span "Carregar mais produtos" at bounding box center [446, 215] width 136 height 11
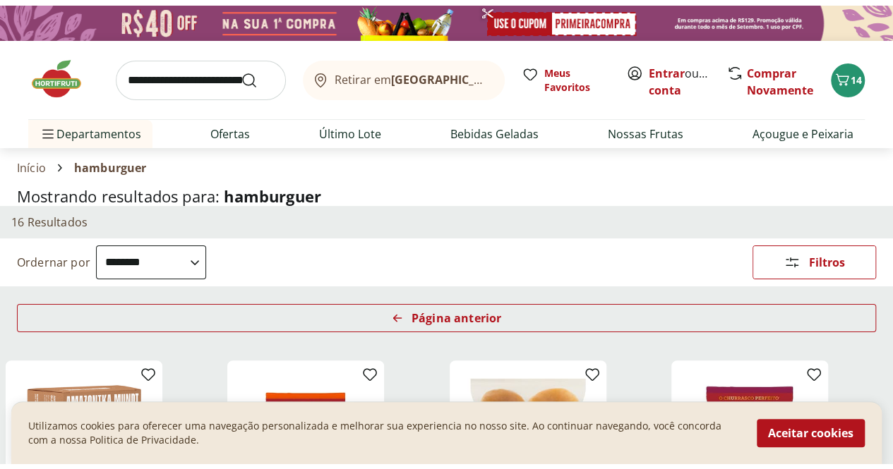
scroll to position [135, 0]
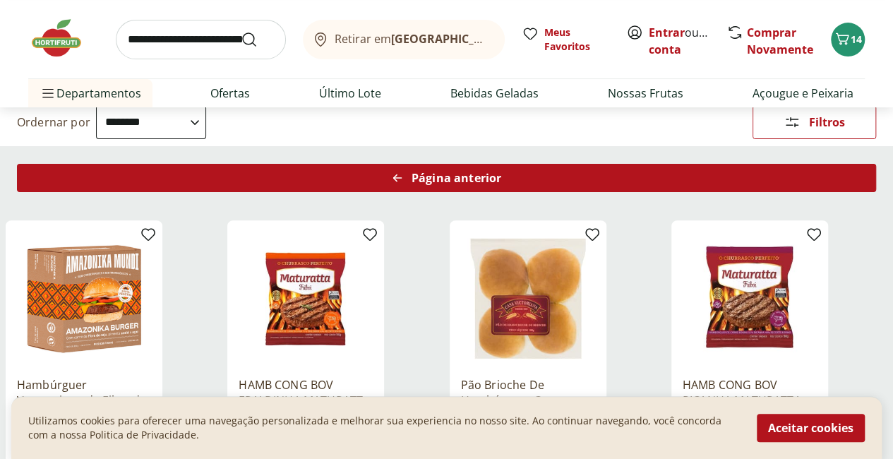
click at [501, 182] on span "Página anterior" at bounding box center [456, 177] width 90 height 11
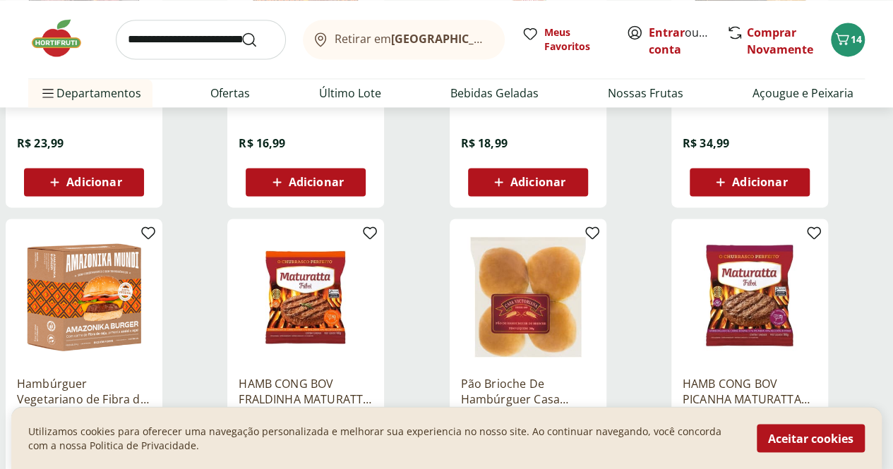
scroll to position [984, 0]
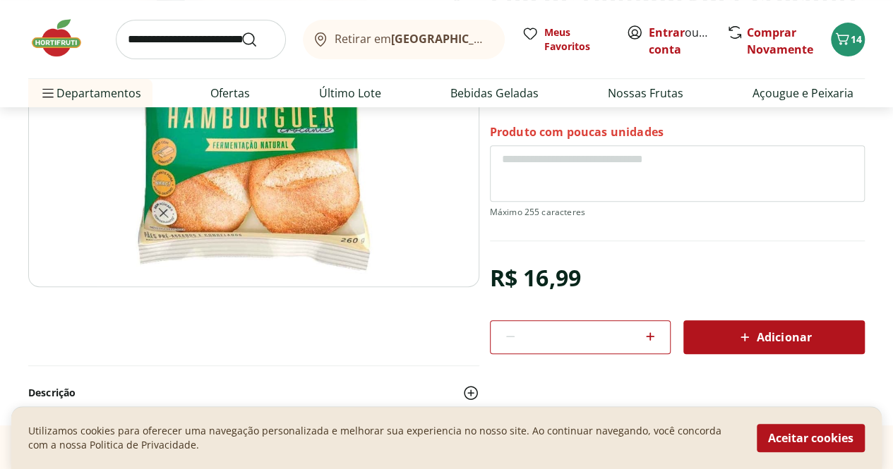
scroll to position [212, 0]
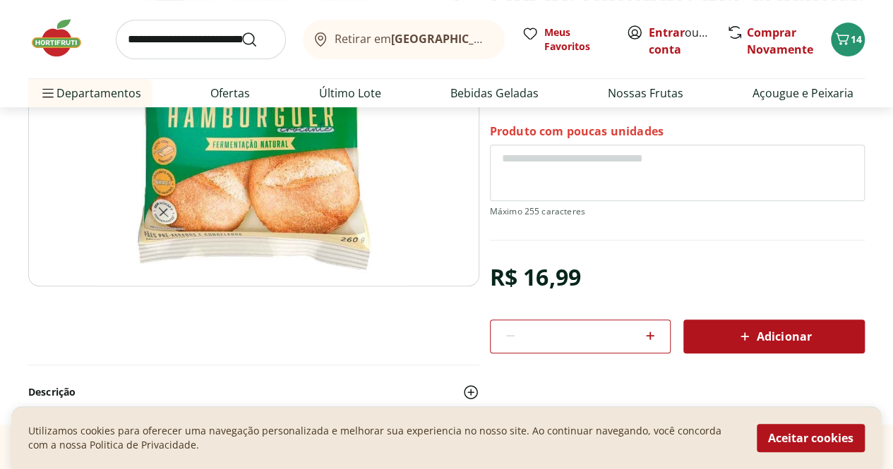
click at [696, 340] on div "Adicionar" at bounding box center [773, 336] width 159 height 25
click at [68, 36] on img at bounding box center [63, 38] width 71 height 42
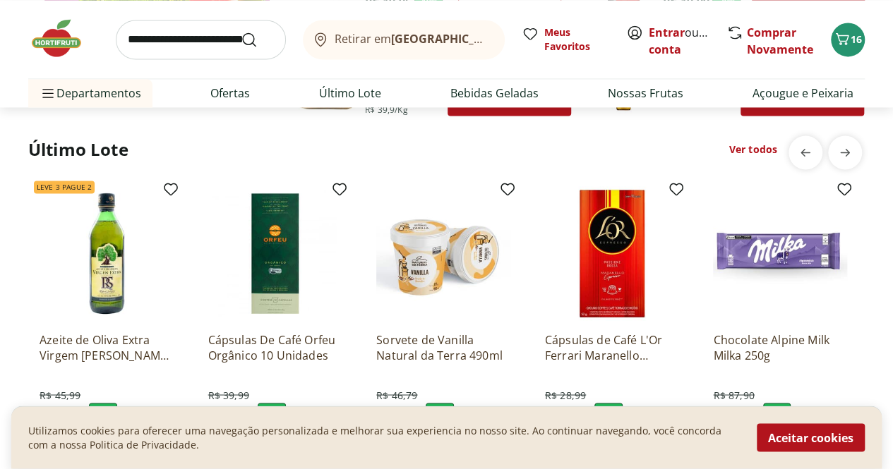
scroll to position [1285, 0]
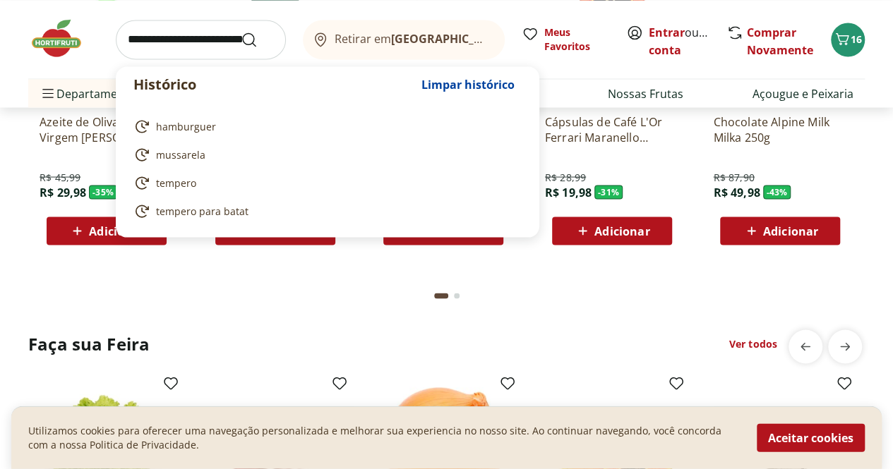
click at [184, 37] on input "search" at bounding box center [201, 40] width 170 height 40
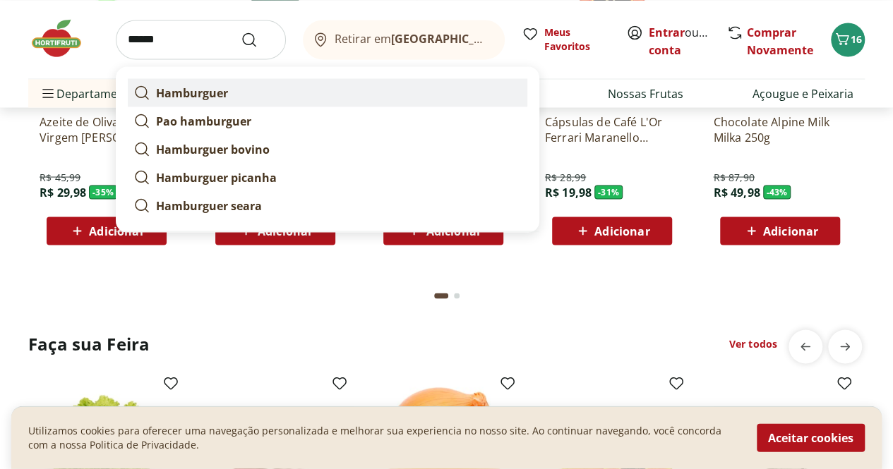
click at [209, 85] on strong "Hamburguer" at bounding box center [192, 93] width 72 height 16
type input "**********"
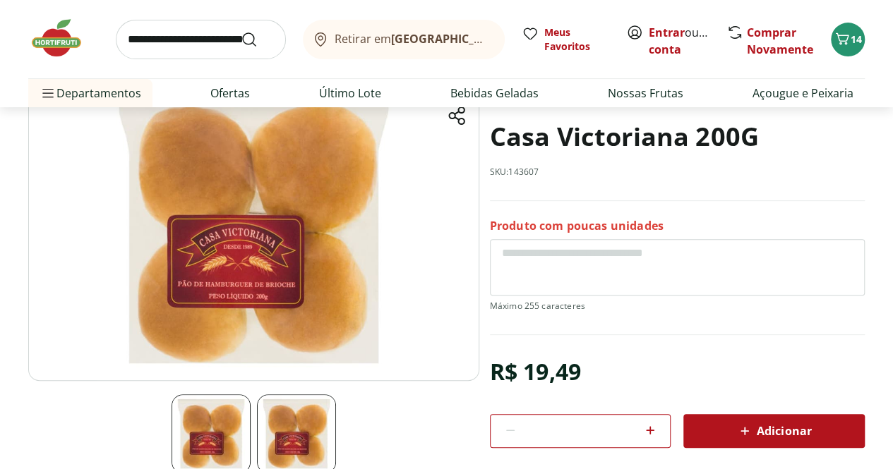
scroll to position [118, 0]
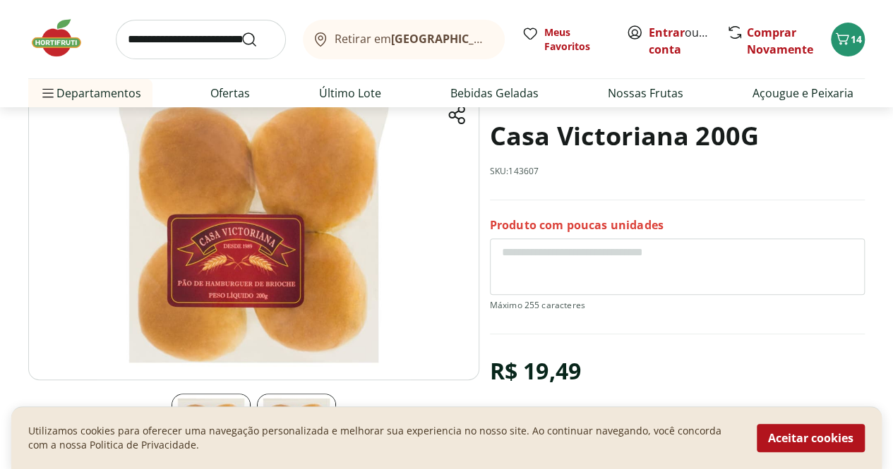
click at [301, 262] on img at bounding box center [253, 221] width 451 height 315
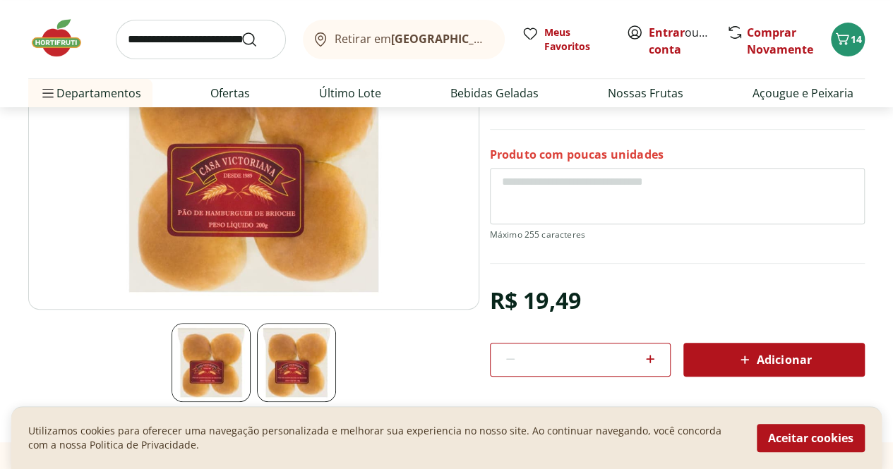
scroll to position [189, 0]
click at [747, 358] on icon at bounding box center [744, 359] width 17 height 17
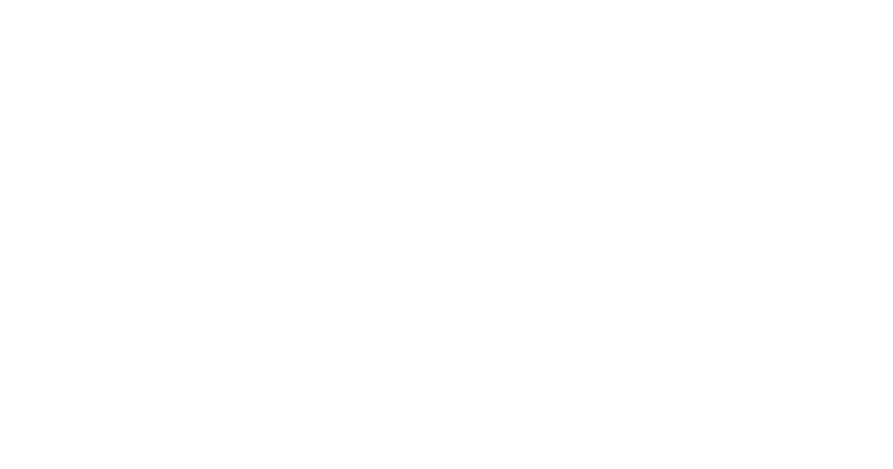
select select "**********"
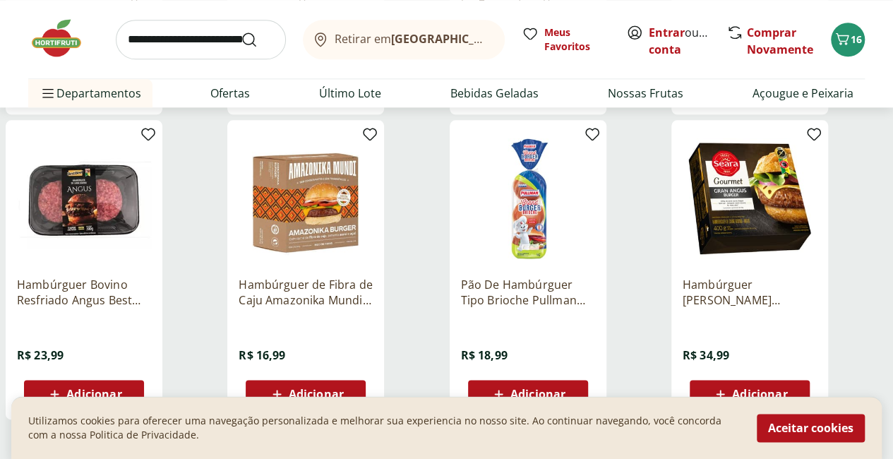
scroll to position [772, 0]
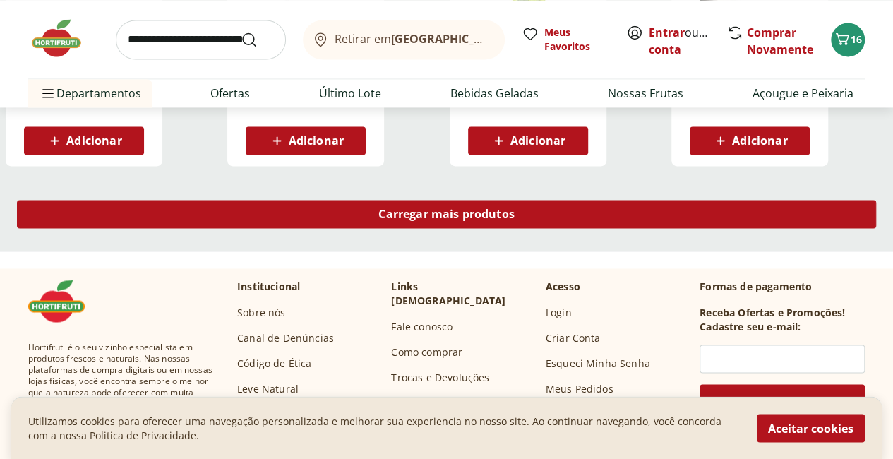
click at [601, 228] on div "Carregar mais produtos" at bounding box center [446, 214] width 859 height 28
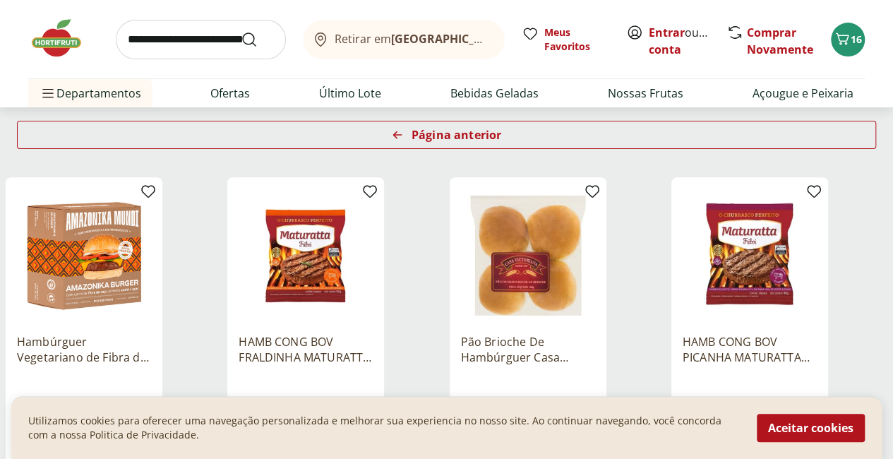
scroll to position [365, 0]
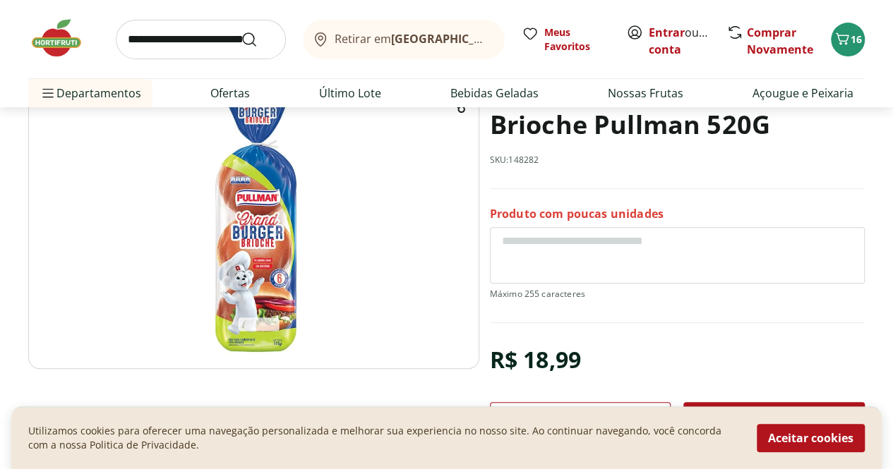
scroll to position [154, 0]
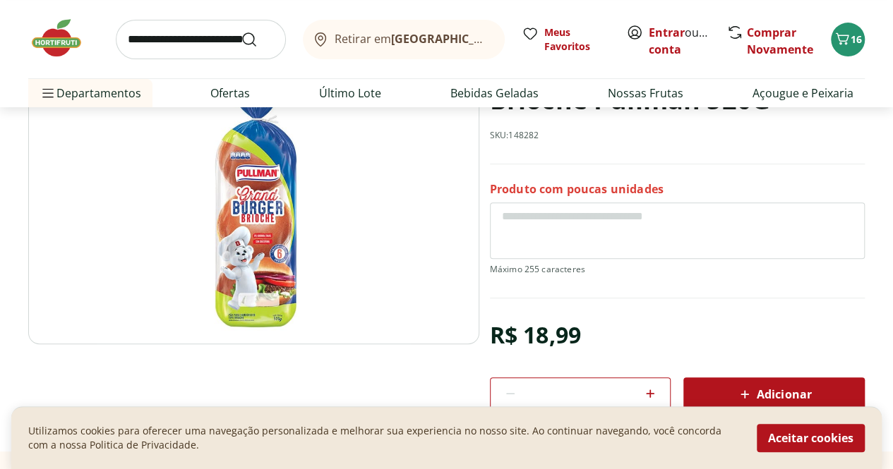
click at [744, 395] on icon at bounding box center [745, 394] width 8 height 8
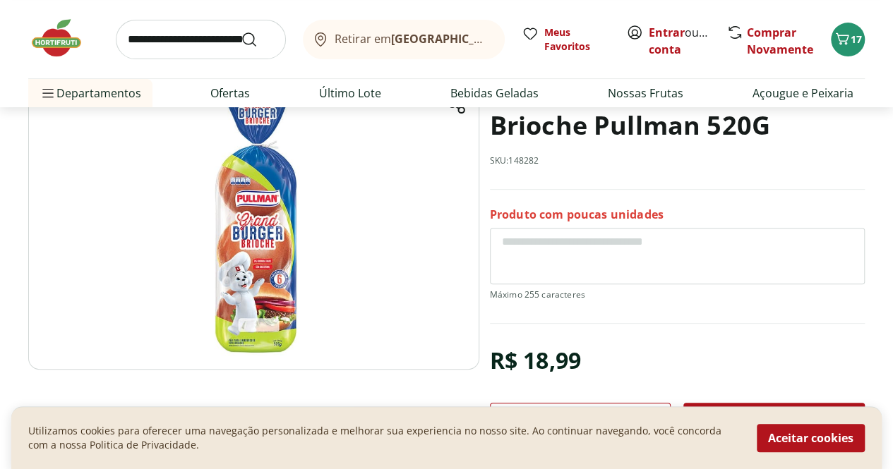
scroll to position [129, 0]
click at [53, 52] on img at bounding box center [63, 38] width 71 height 42
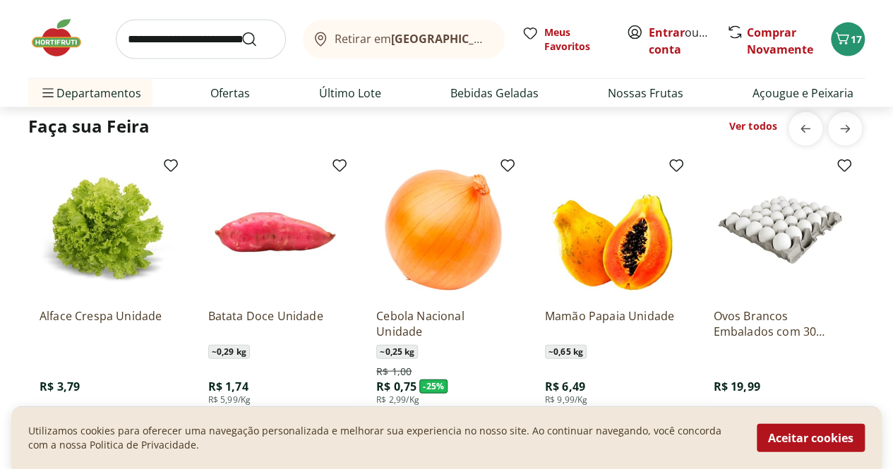
scroll to position [1503, 0]
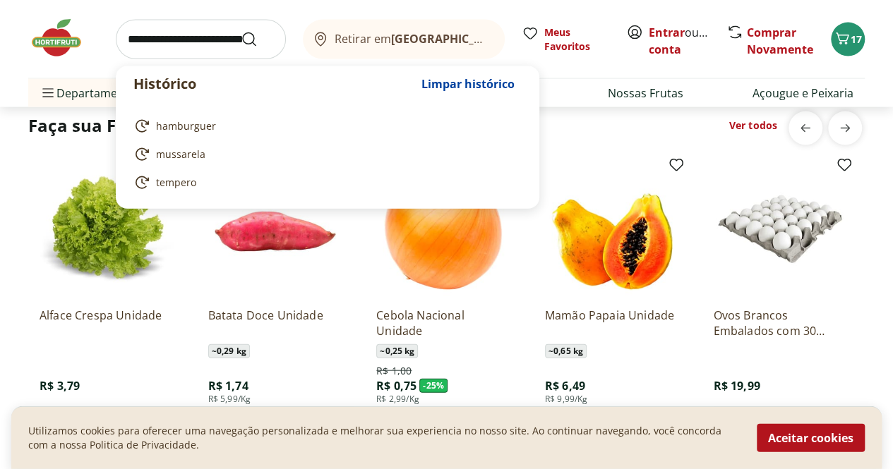
click at [205, 47] on input "search" at bounding box center [201, 40] width 170 height 40
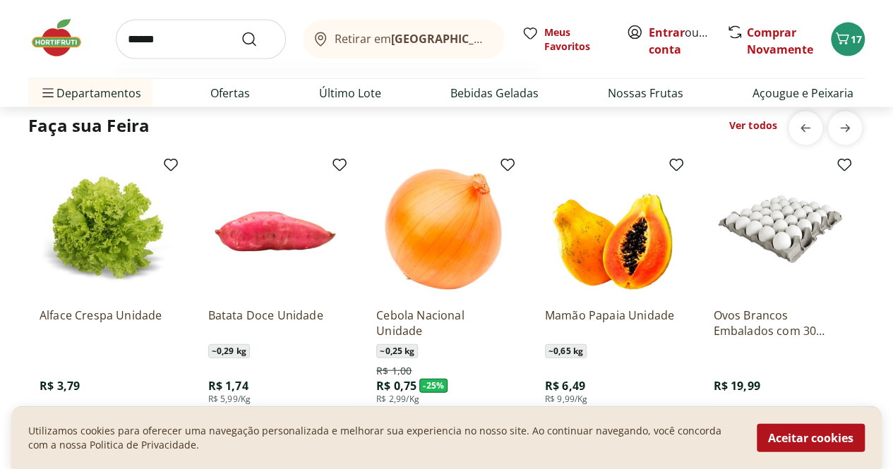
type input "******"
click at [241, 31] on button "Submit Search" at bounding box center [258, 39] width 34 height 17
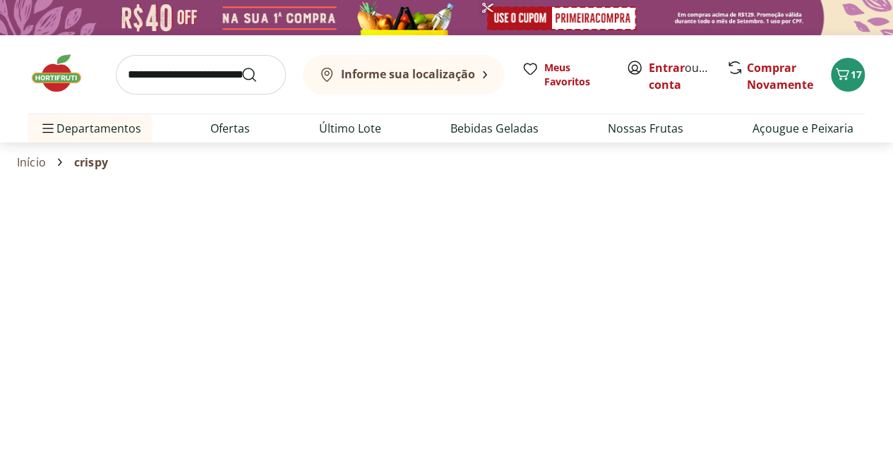
select select "**********"
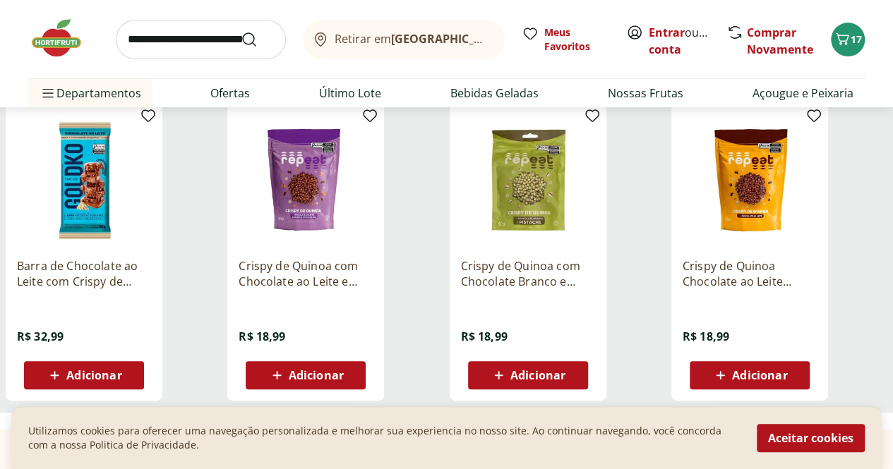
scroll to position [179, 0]
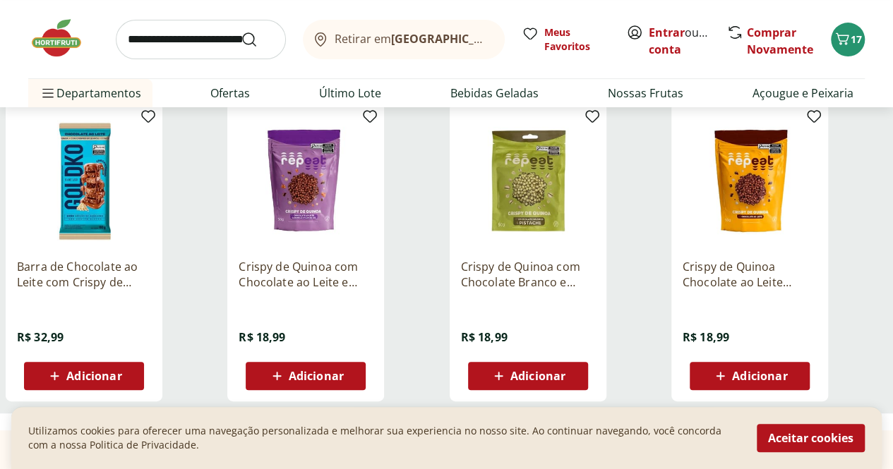
click at [217, 30] on input "search" at bounding box center [201, 40] width 170 height 40
type input "**********"
click at [241, 31] on button "Submit Search" at bounding box center [258, 39] width 34 height 17
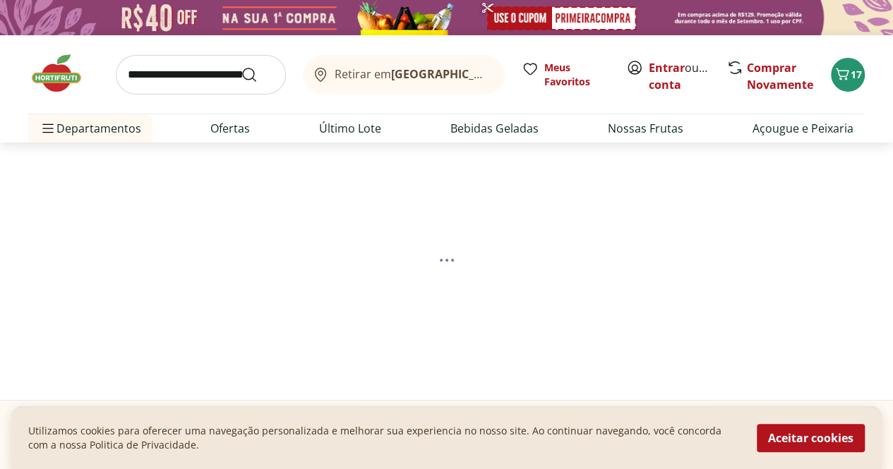
select select "**********"
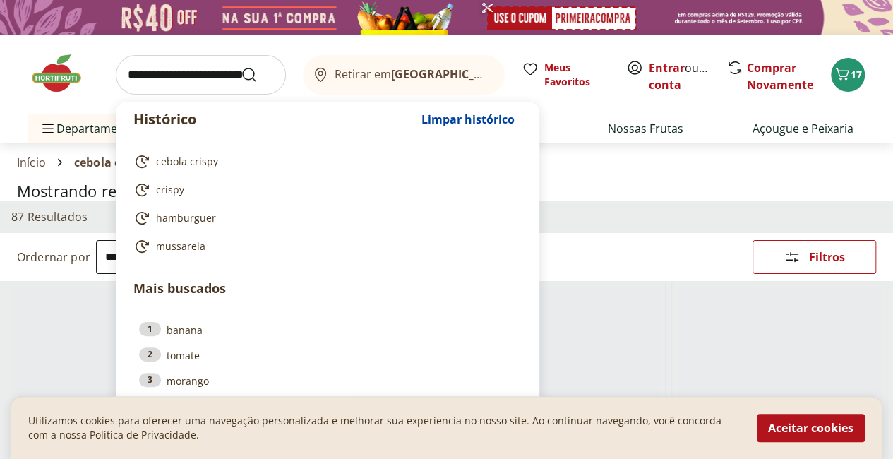
click at [202, 79] on input "search" at bounding box center [201, 75] width 170 height 40
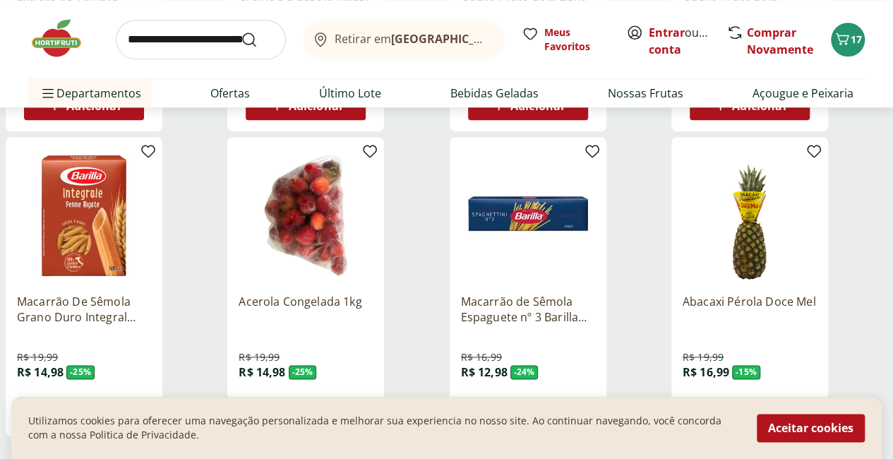
scroll to position [758, 0]
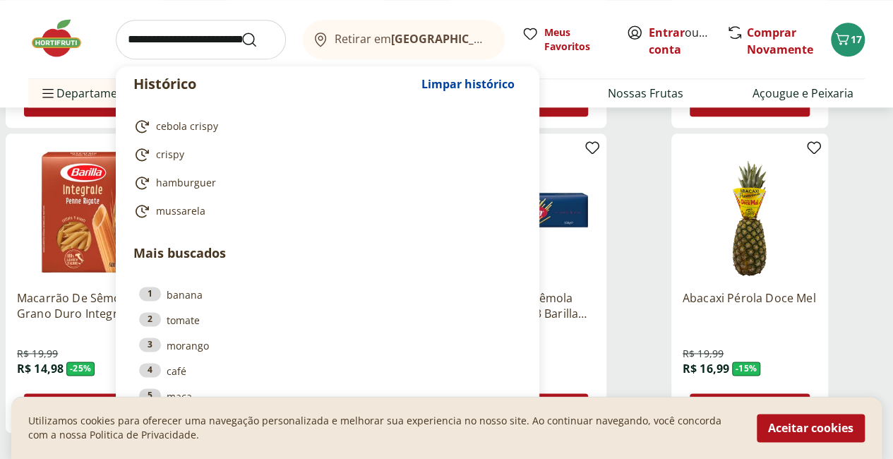
click at [200, 36] on input "search" at bounding box center [201, 40] width 170 height 40
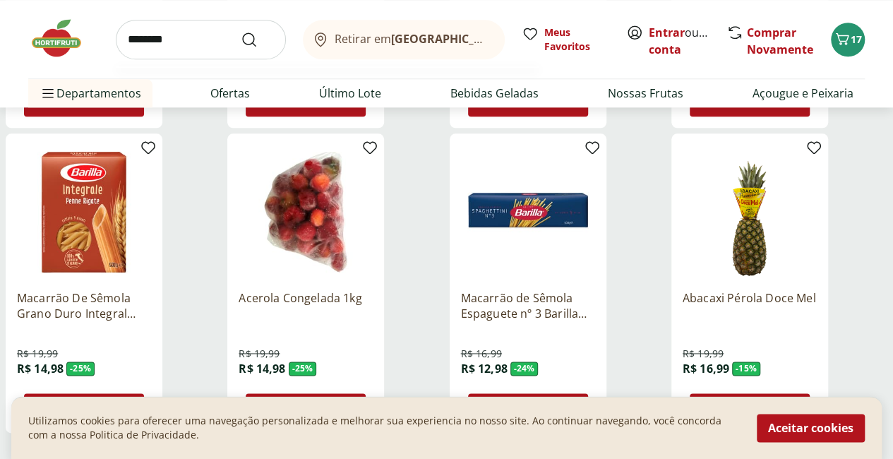
type input "********"
click at [241, 31] on button "Submit Search" at bounding box center [258, 39] width 34 height 17
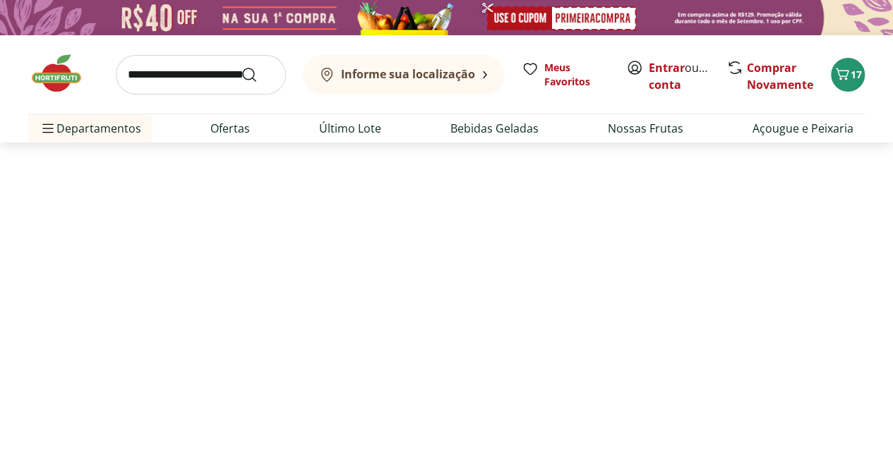
select select "**********"
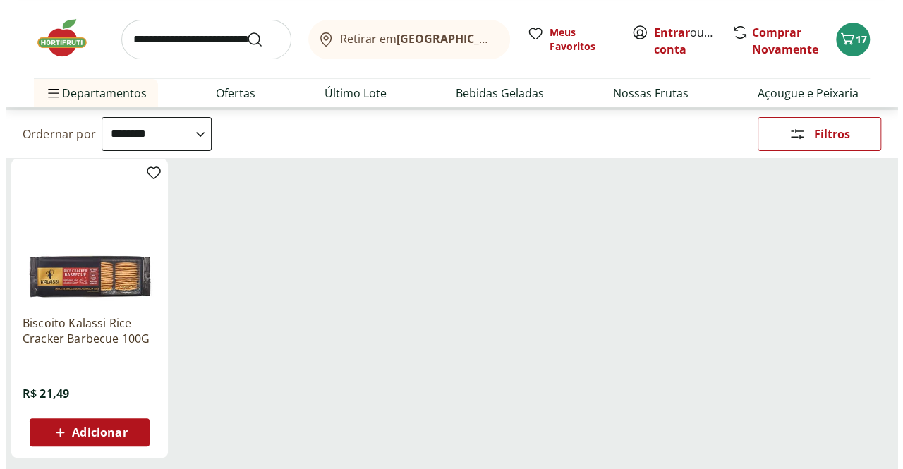
scroll to position [73, 0]
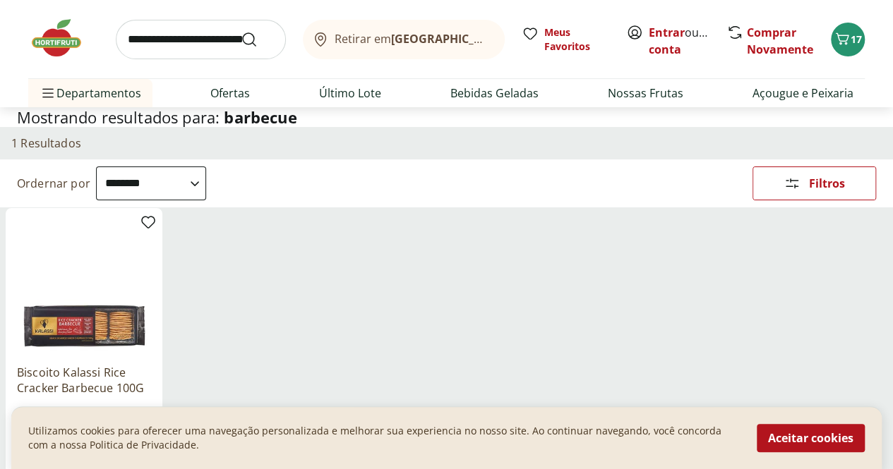
click at [209, 42] on input "search" at bounding box center [201, 40] width 170 height 40
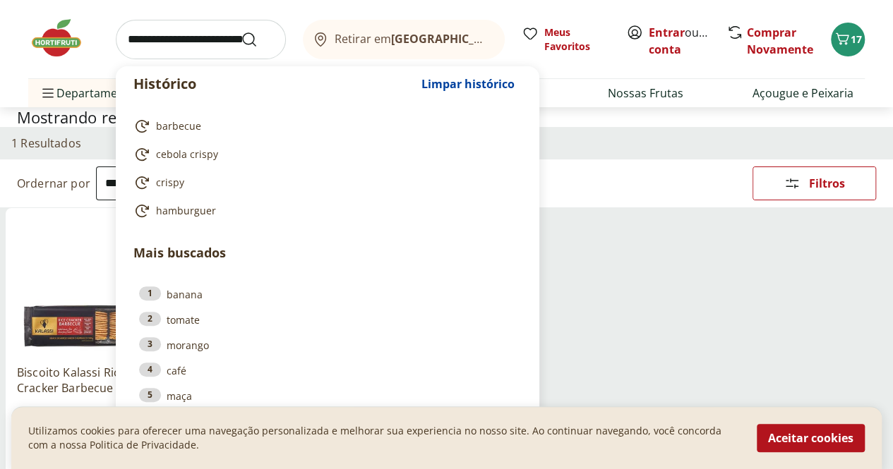
click at [209, 42] on input "search" at bounding box center [201, 40] width 170 height 40
click at [654, 126] on header "Mostrando resultados para: barbecue" at bounding box center [446, 118] width 859 height 18
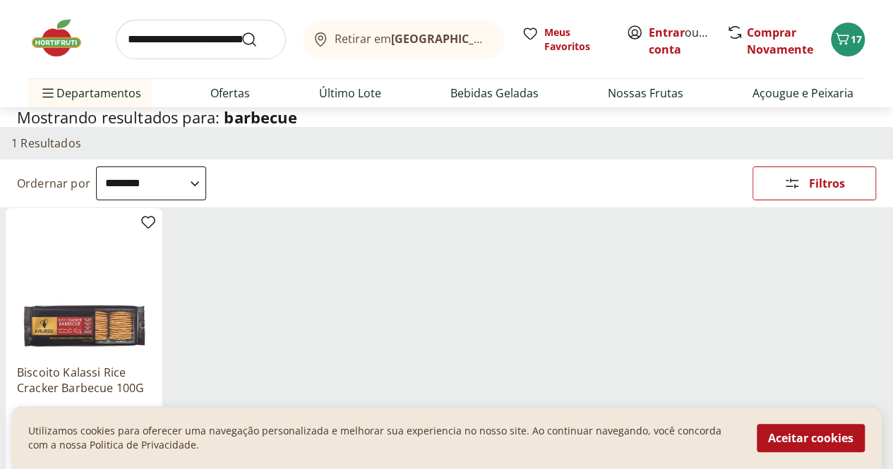
click at [187, 52] on input "search" at bounding box center [201, 40] width 170 height 40
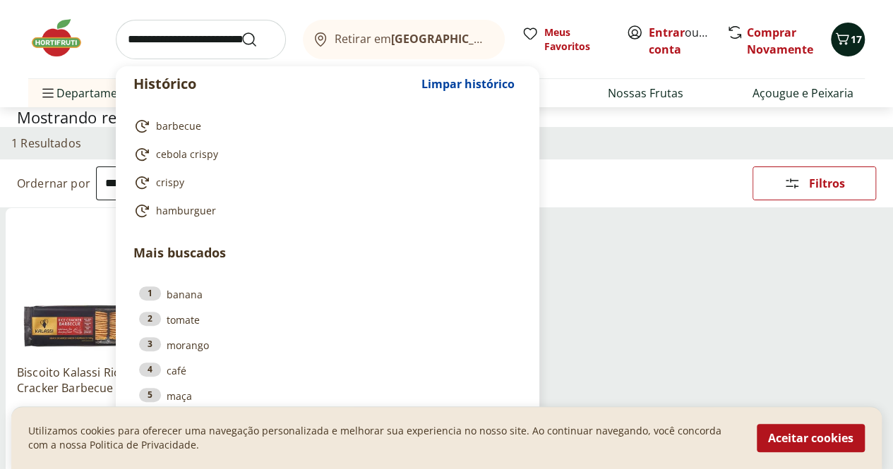
click at [852, 39] on span "17" at bounding box center [855, 38] width 11 height 13
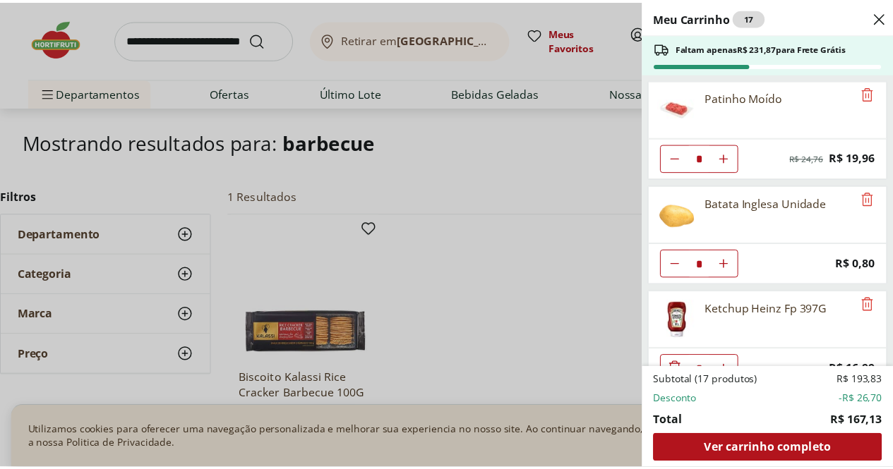
scroll to position [188, 0]
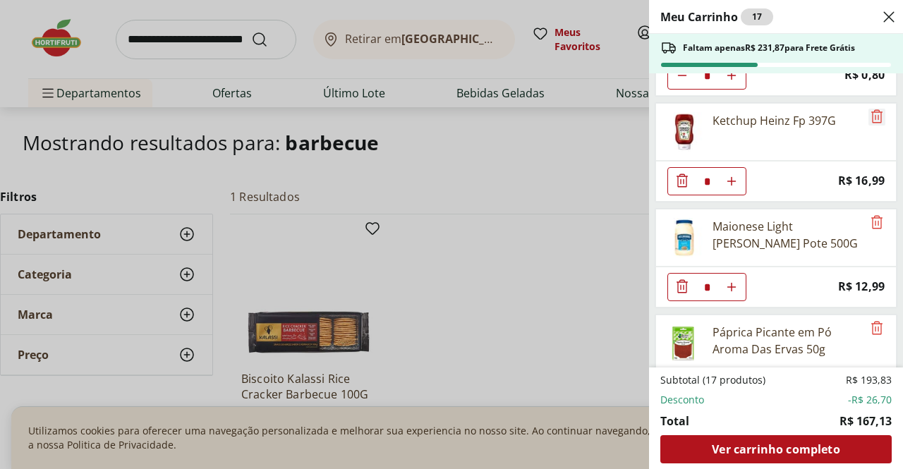
click at [869, 116] on icon "Remove" at bounding box center [877, 116] width 17 height 17
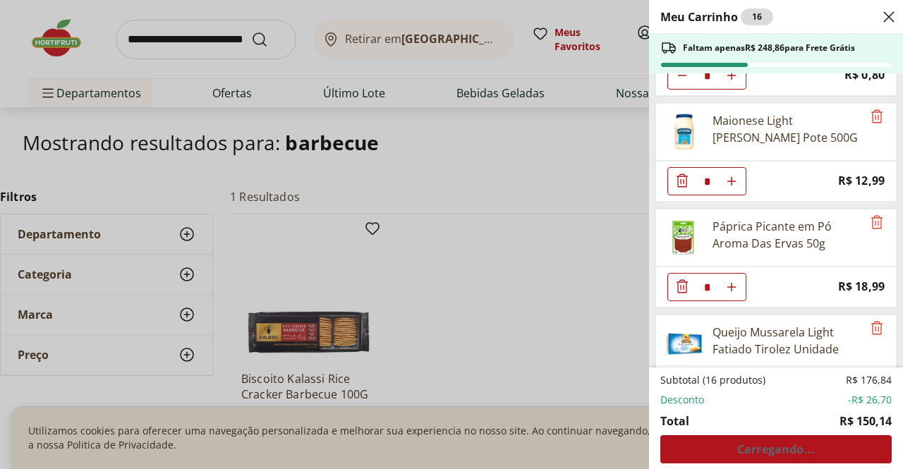
click at [413, 186] on div "Meu Carrinho 16 Faltam apenas R$ 248,86 para Frete Grátis Patinho Moído * Origi…" at bounding box center [451, 234] width 903 height 469
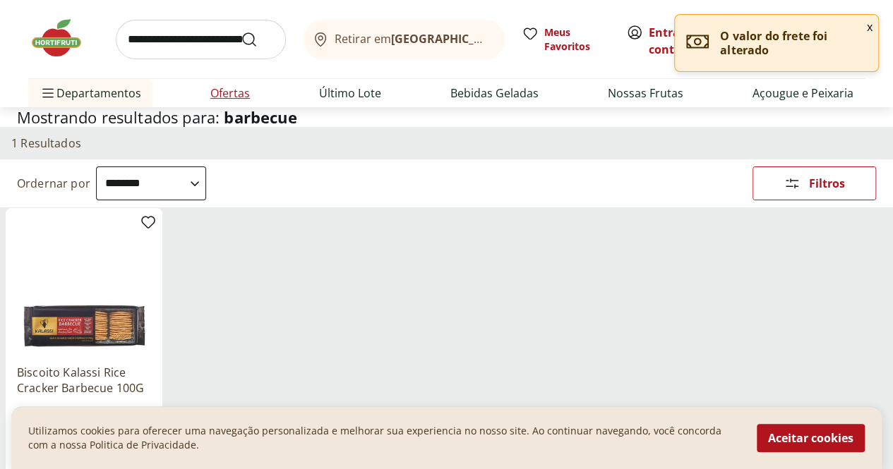
click at [226, 100] on link "Ofertas" at bounding box center [230, 93] width 40 height 17
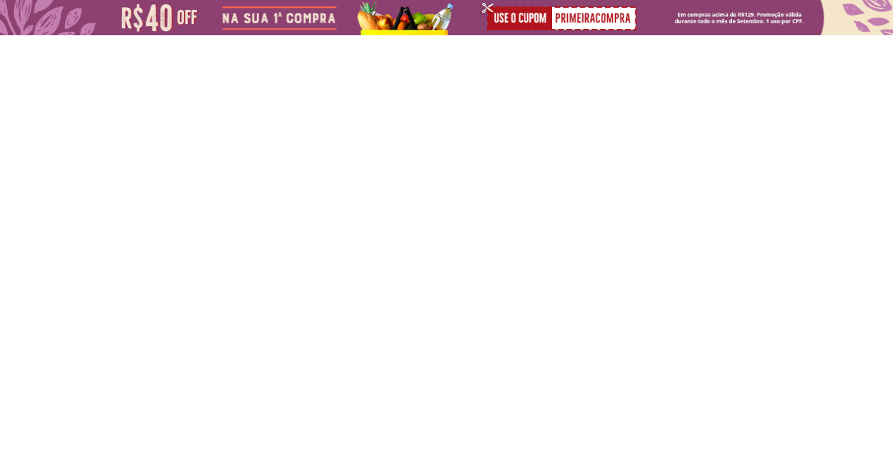
select select "**********"
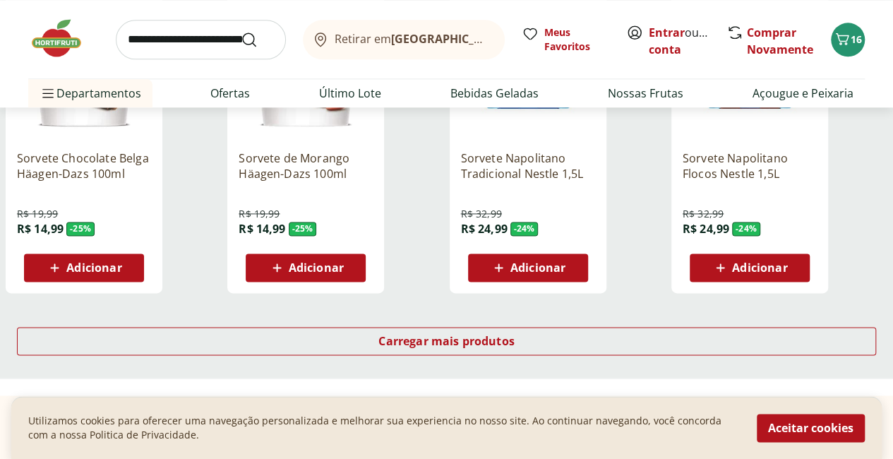
scroll to position [897, 0]
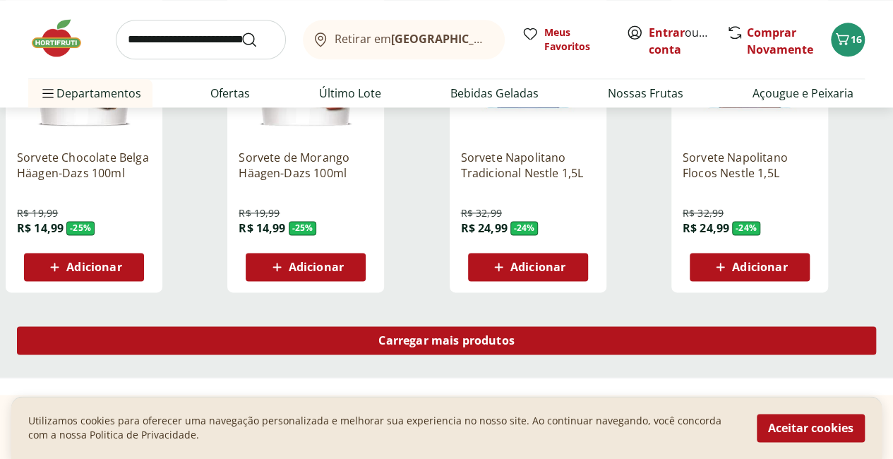
click at [514, 334] on span "Carregar mais produtos" at bounding box center [446, 339] width 136 height 11
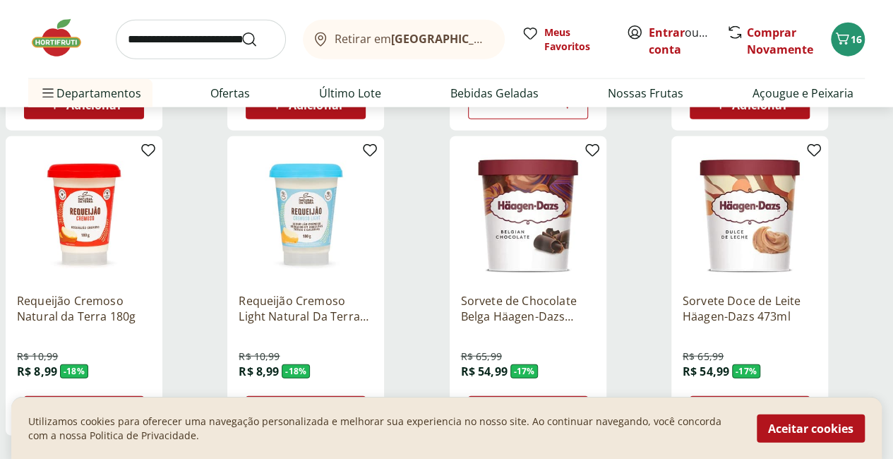
scroll to position [1887, 0]
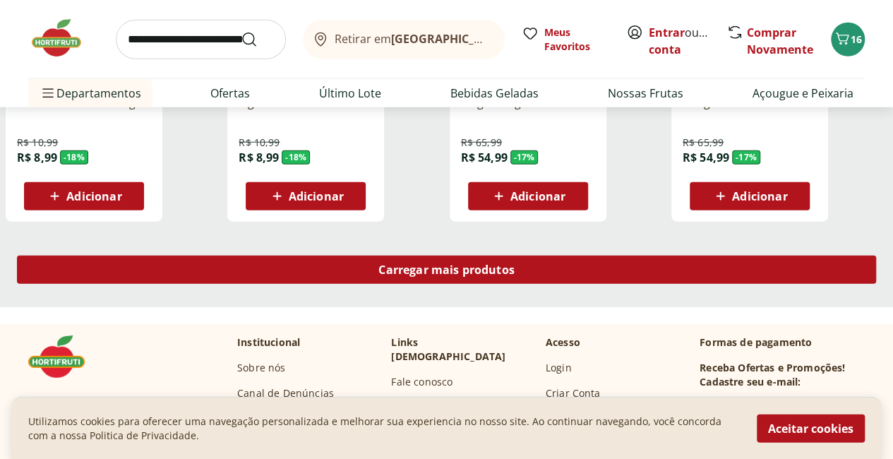
click at [514, 264] on span "Carregar mais produtos" at bounding box center [446, 269] width 136 height 11
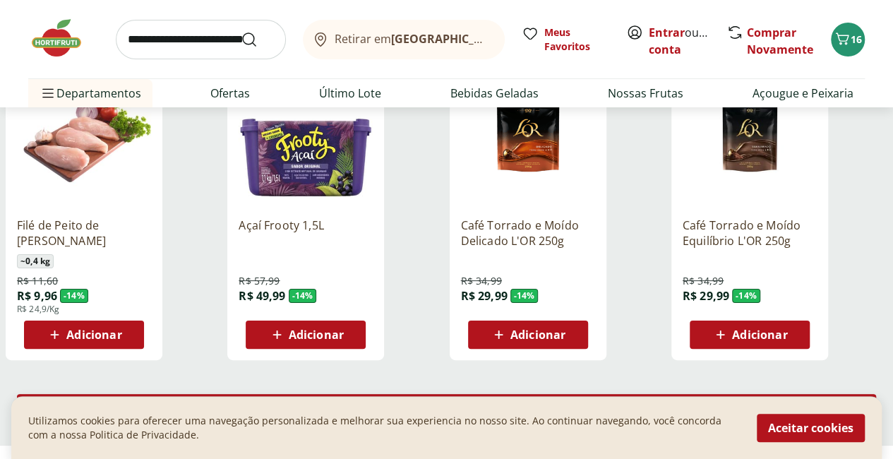
scroll to position [2670, 0]
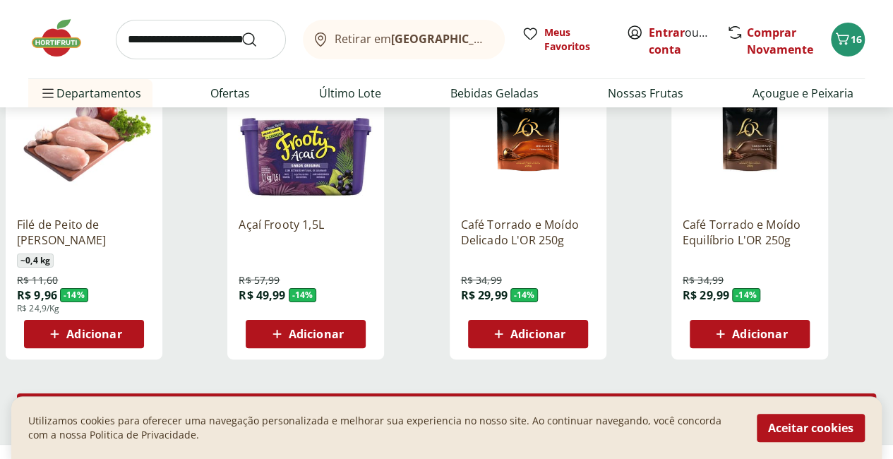
click at [514, 401] on span "Carregar mais produtos" at bounding box center [446, 406] width 136 height 11
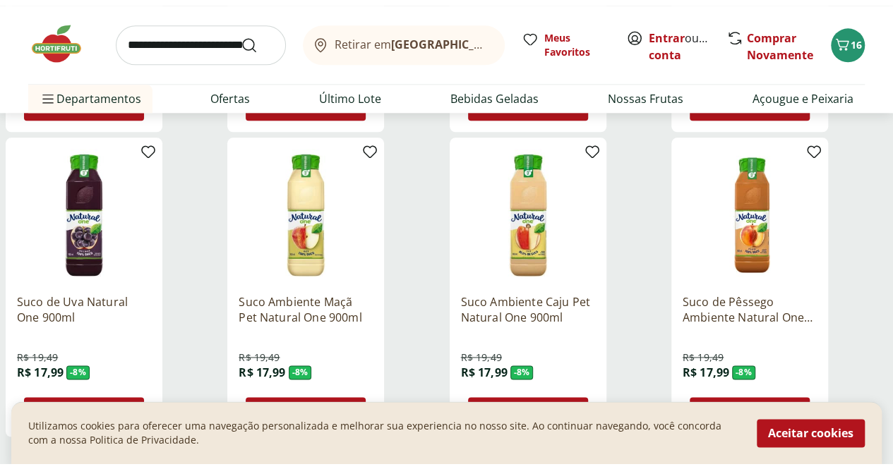
scroll to position [3718, 0]
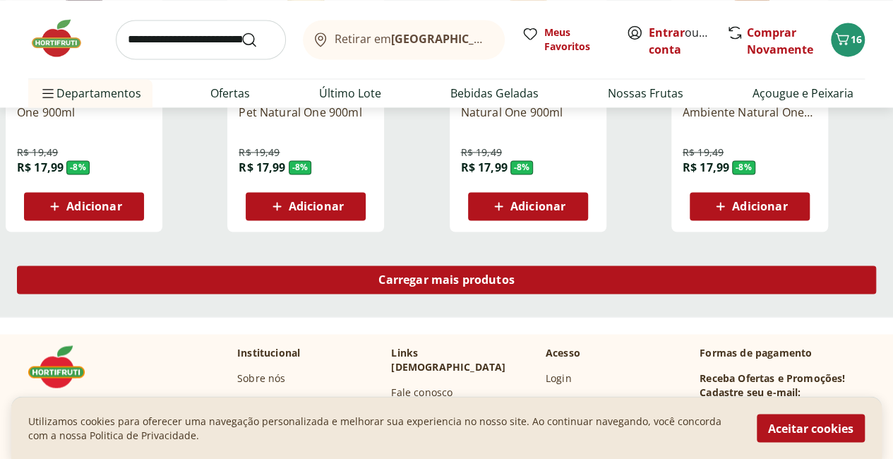
click at [514, 274] on span "Carregar mais produtos" at bounding box center [446, 279] width 136 height 11
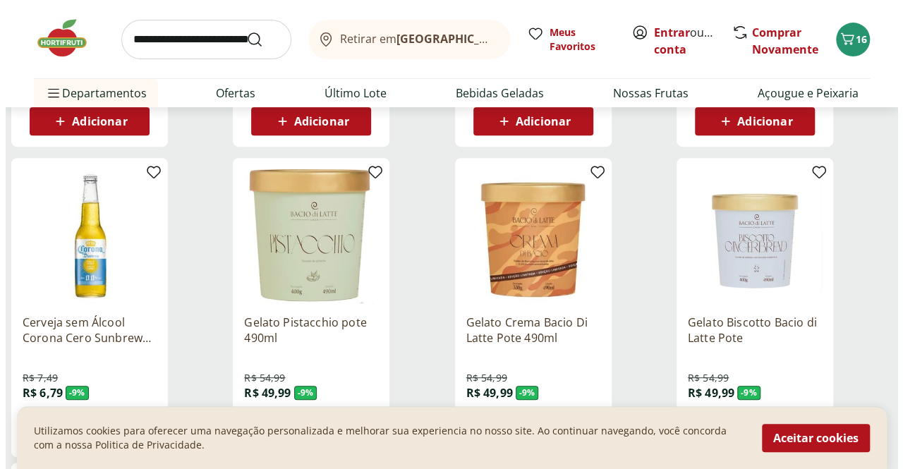
scroll to position [2878, 0]
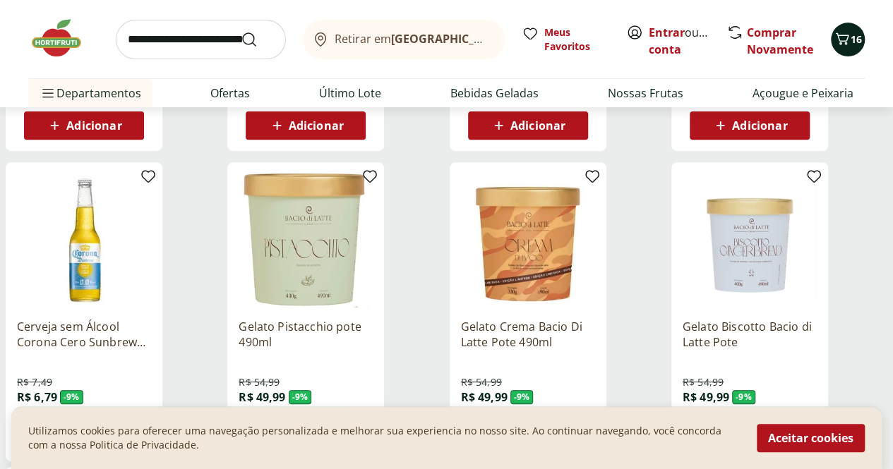
click at [848, 44] on icon "Carrinho" at bounding box center [841, 38] width 17 height 17
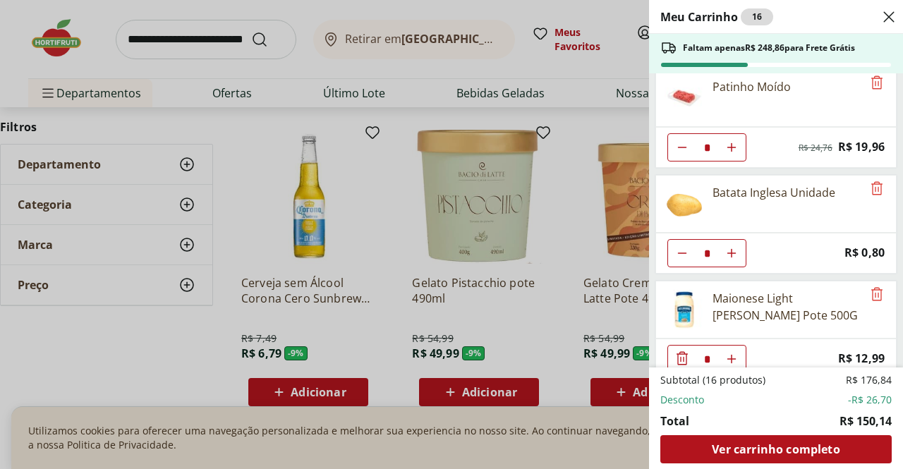
scroll to position [0, 0]
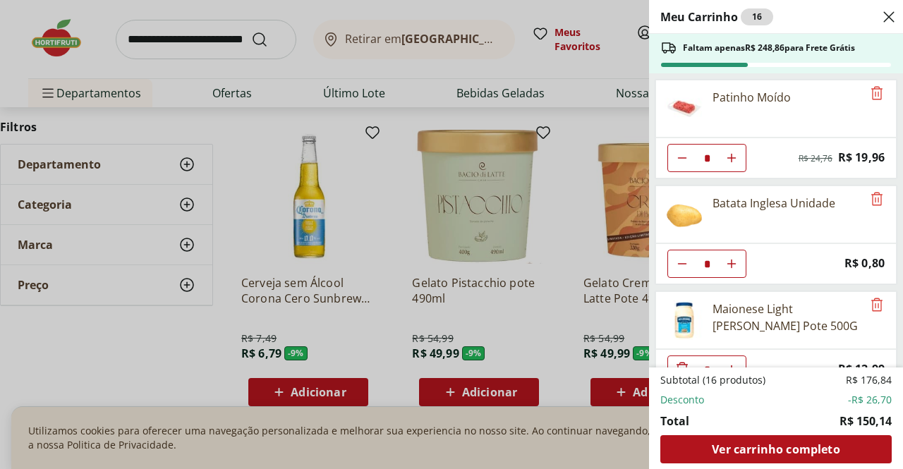
click at [734, 154] on icon "Aumentar Quantidade" at bounding box center [731, 157] width 11 height 11
type input "*"
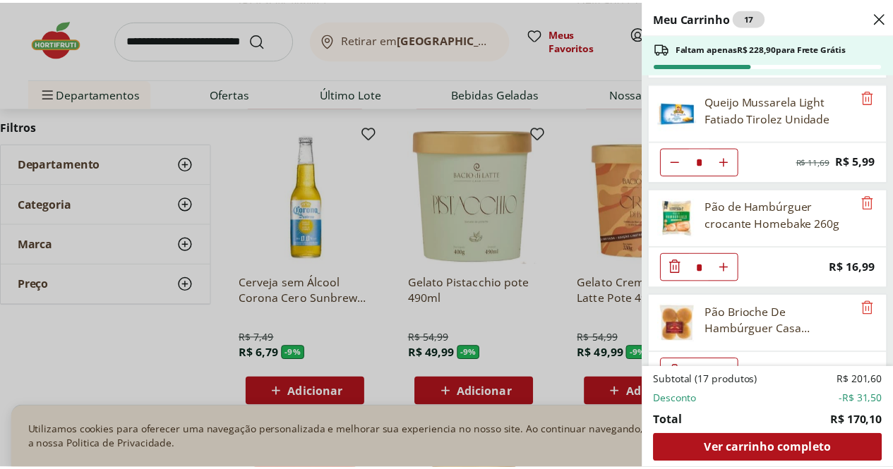
scroll to position [421, 0]
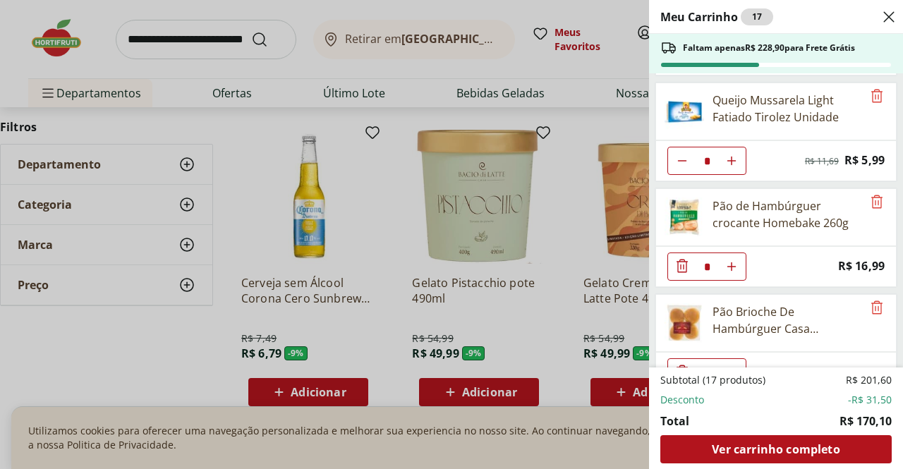
click at [205, 51] on div "Meu Carrinho 17 Faltam apenas R$ 228,90 para Frete Grátis Patinho Moído * Origi…" at bounding box center [451, 234] width 903 height 469
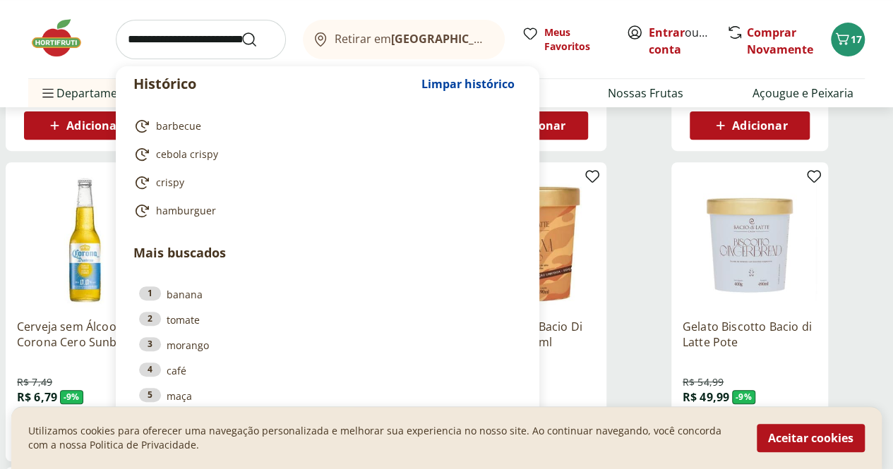
click at [189, 40] on input "search" at bounding box center [201, 40] width 170 height 40
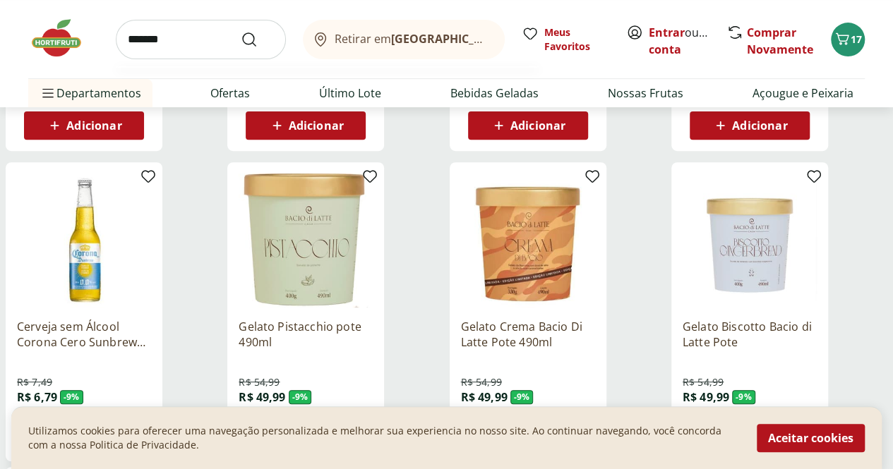
type input "*******"
click at [241, 31] on button "Submit Search" at bounding box center [258, 39] width 34 height 17
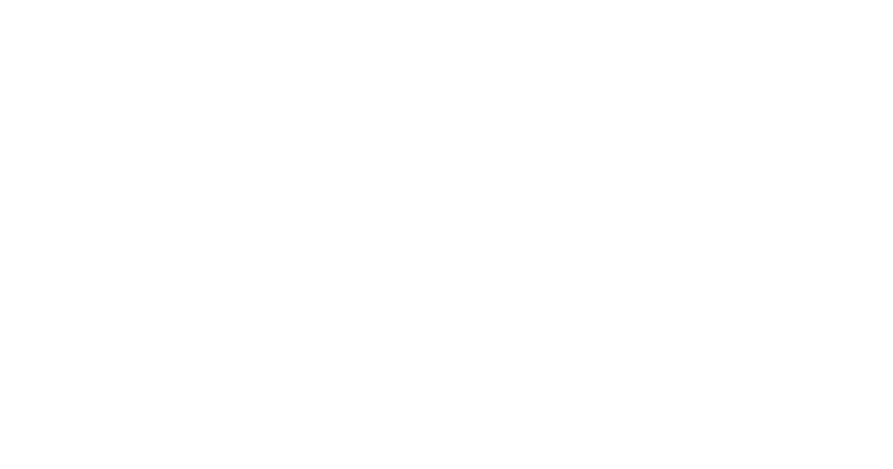
select select "**********"
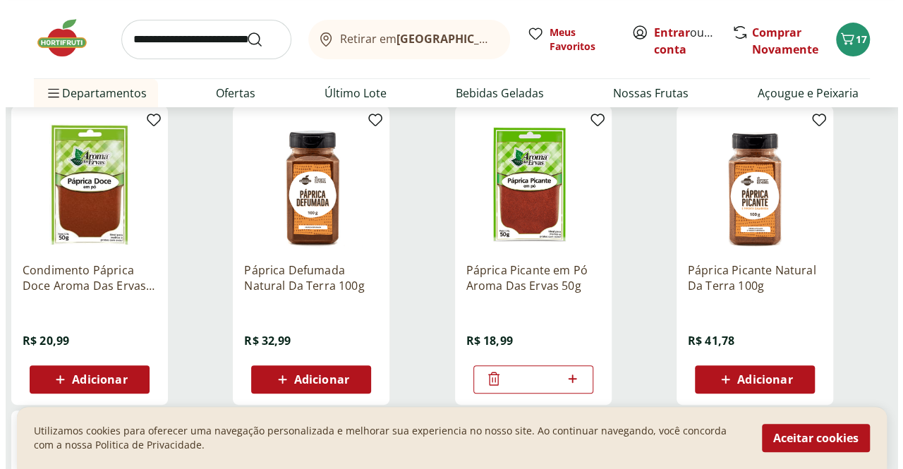
scroll to position [177, 0]
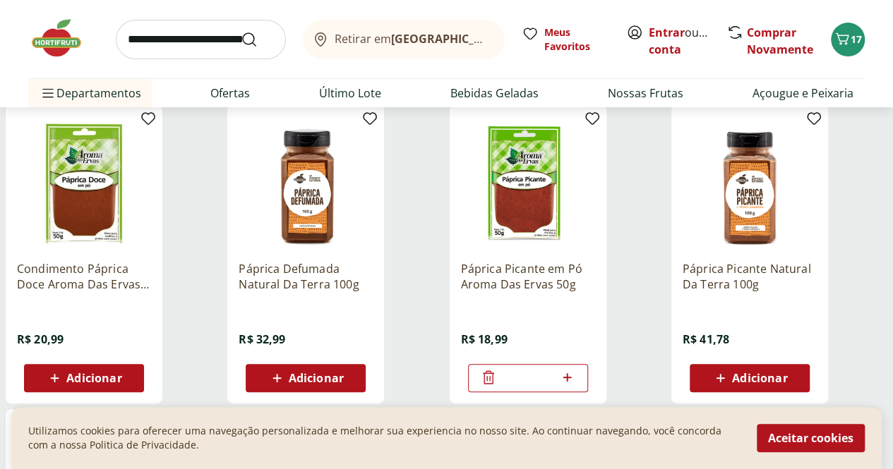
click at [121, 380] on span "Adicionar" at bounding box center [93, 378] width 55 height 11
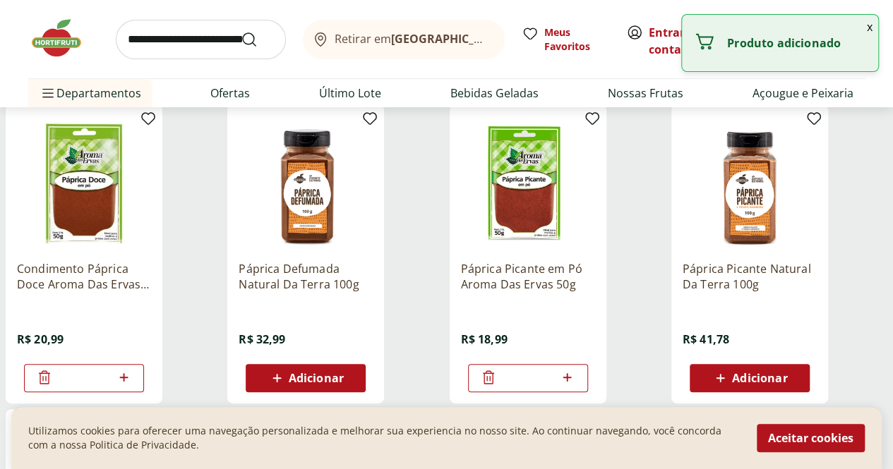
click at [869, 26] on button "x" at bounding box center [869, 27] width 17 height 24
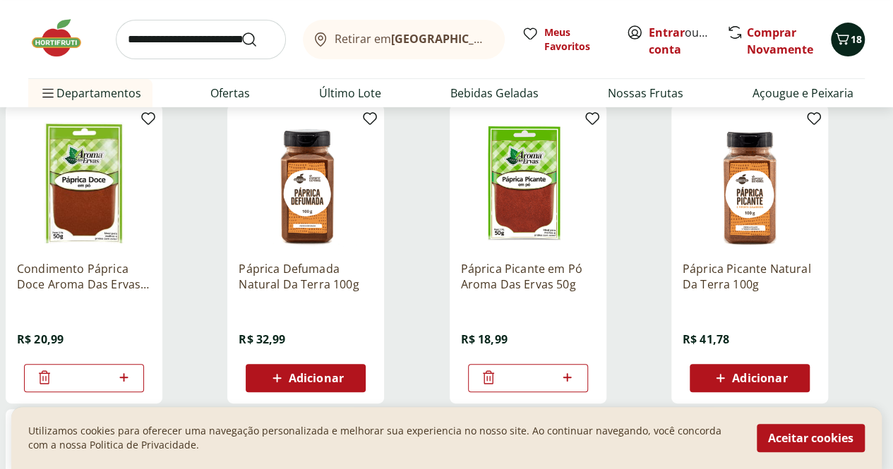
click at [847, 45] on icon "Carrinho" at bounding box center [841, 38] width 17 height 17
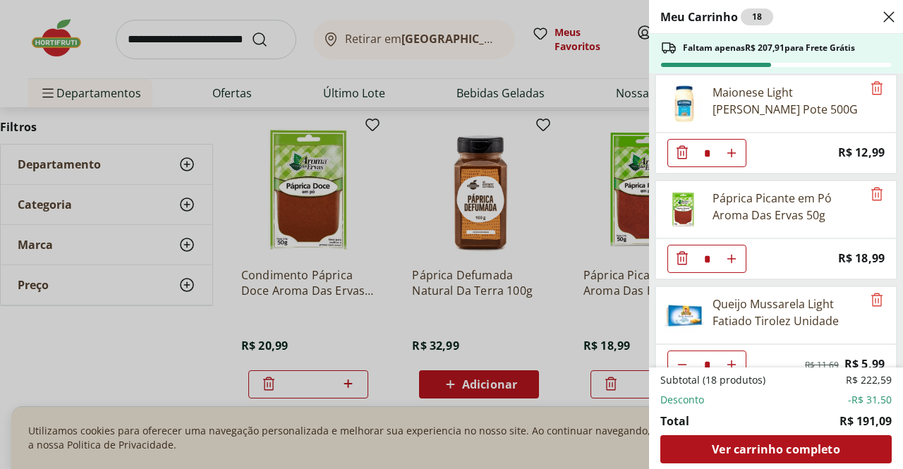
scroll to position [224, 0]
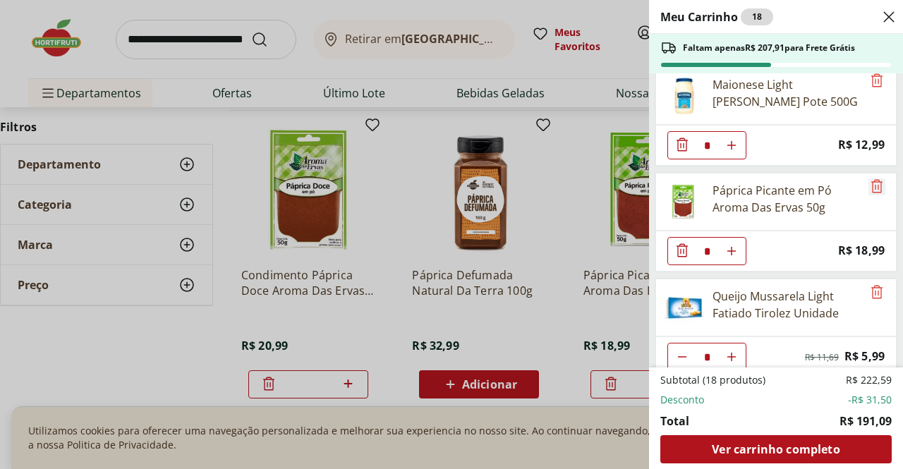
click at [872, 181] on icon "Remove" at bounding box center [876, 185] width 11 height 13
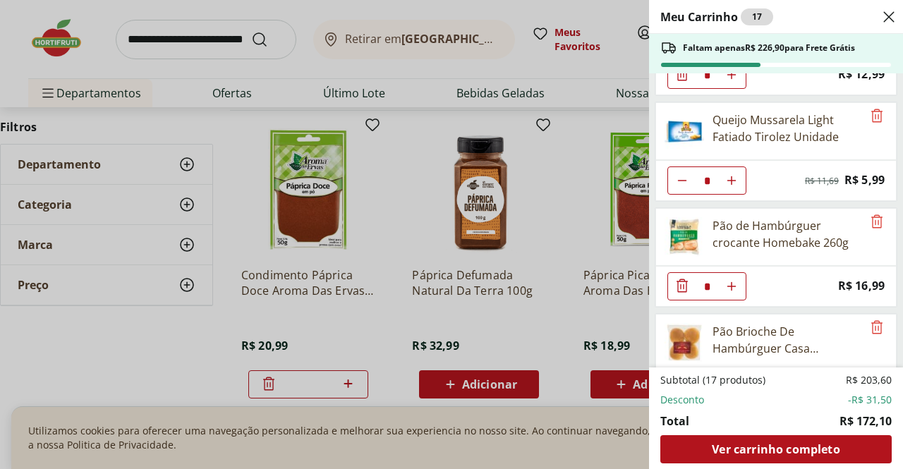
scroll to position [359, 0]
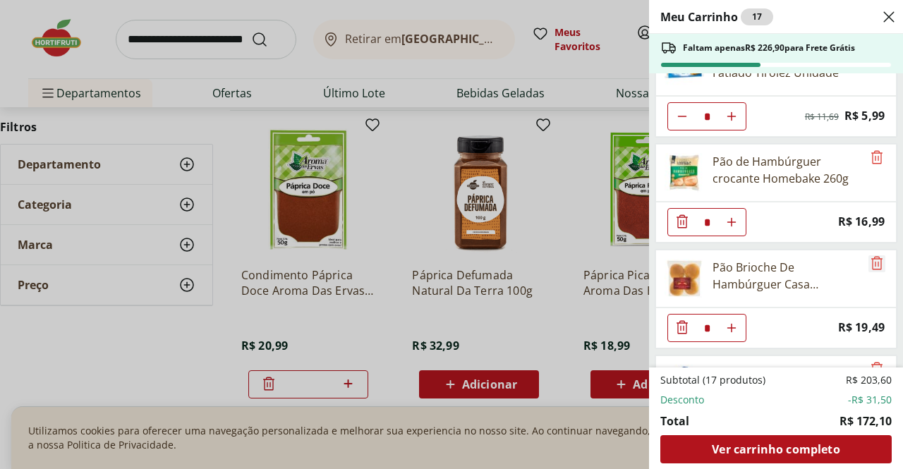
click at [872, 259] on icon "Remove" at bounding box center [877, 263] width 17 height 17
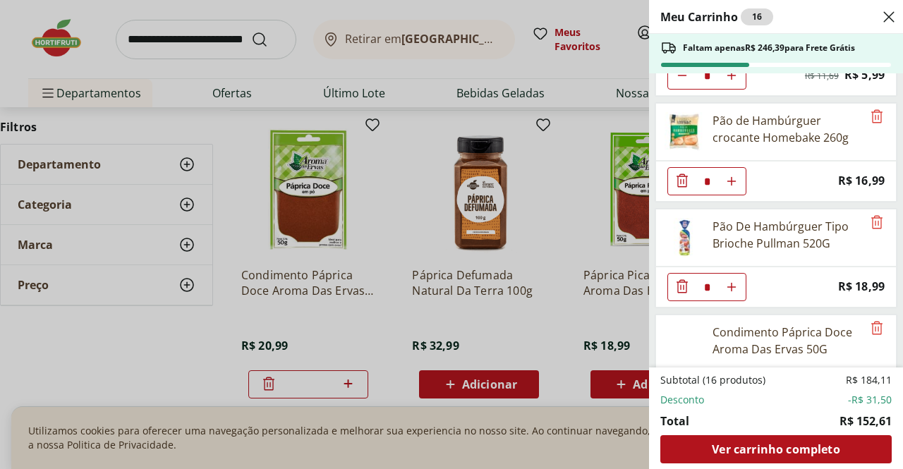
scroll to position [442, 0]
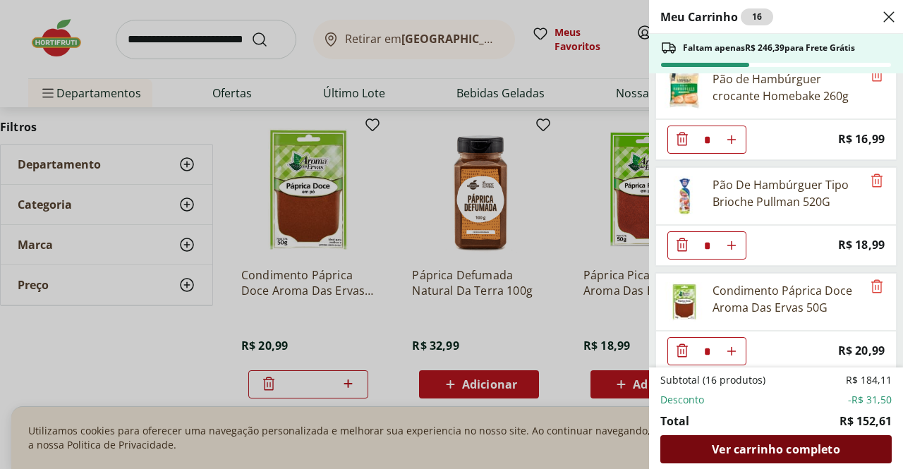
click at [744, 447] on span "Ver carrinho completo" at bounding box center [776, 449] width 128 height 11
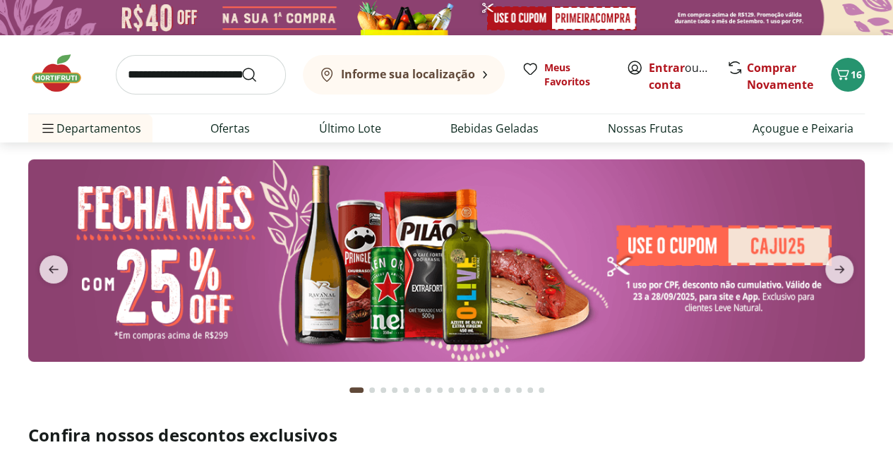
click at [170, 73] on input "search" at bounding box center [201, 75] width 170 height 40
type input "*****"
click at [241, 66] on button "Submit Search" at bounding box center [258, 74] width 34 height 17
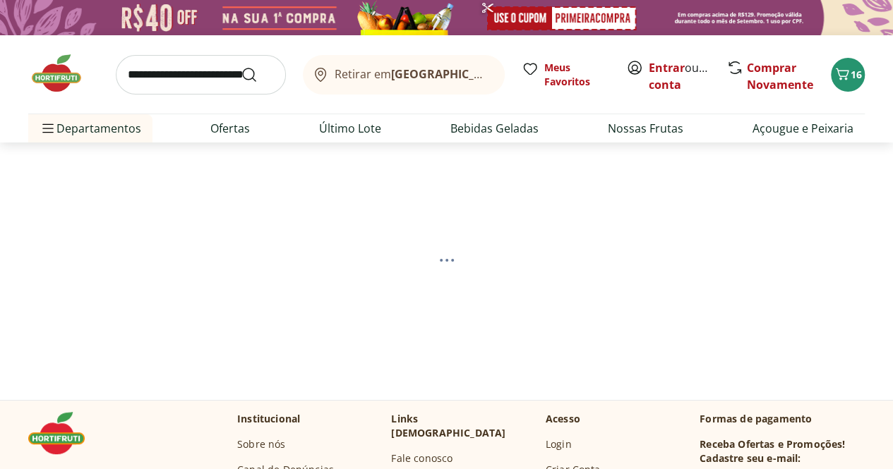
select select "**********"
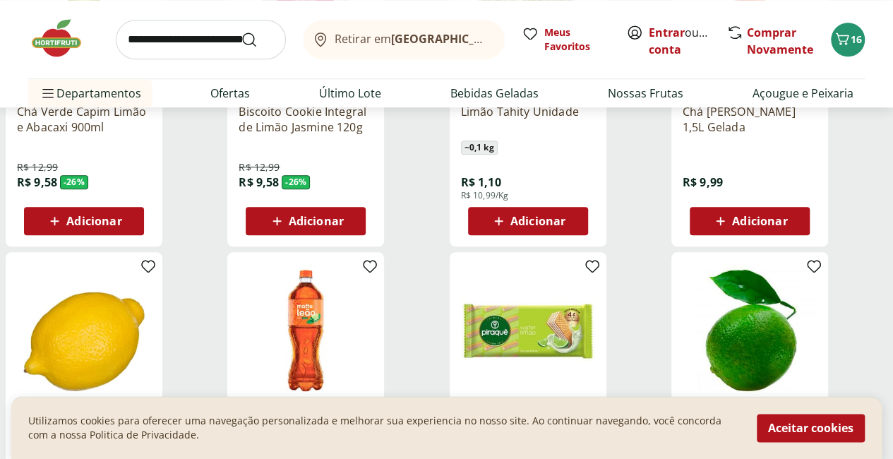
scroll to position [640, 0]
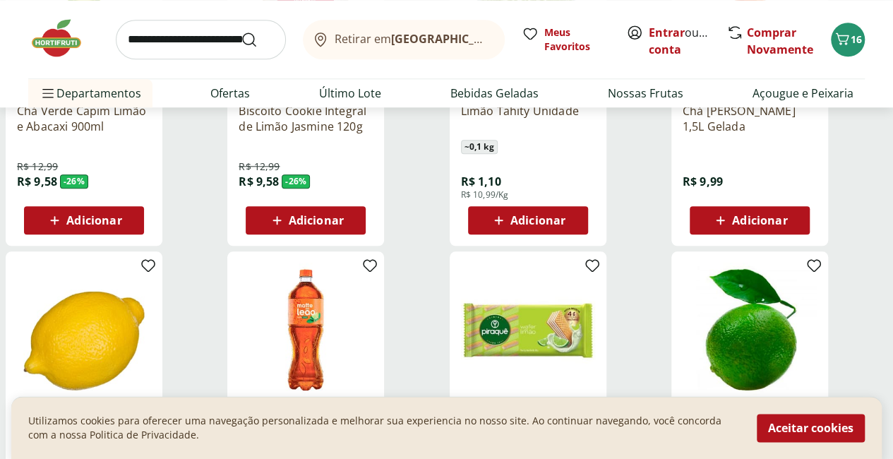
click at [565, 224] on span "Adicionar" at bounding box center [537, 219] width 55 height 11
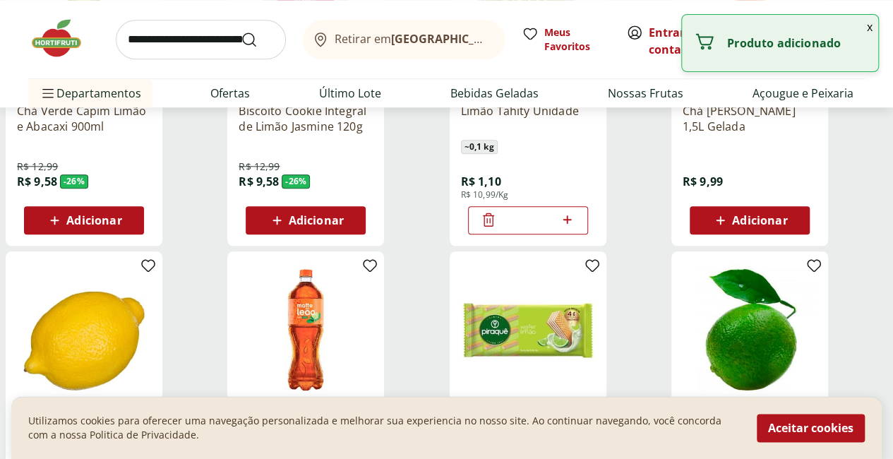
click at [576, 228] on icon at bounding box center [567, 219] width 18 height 17
type input "*"
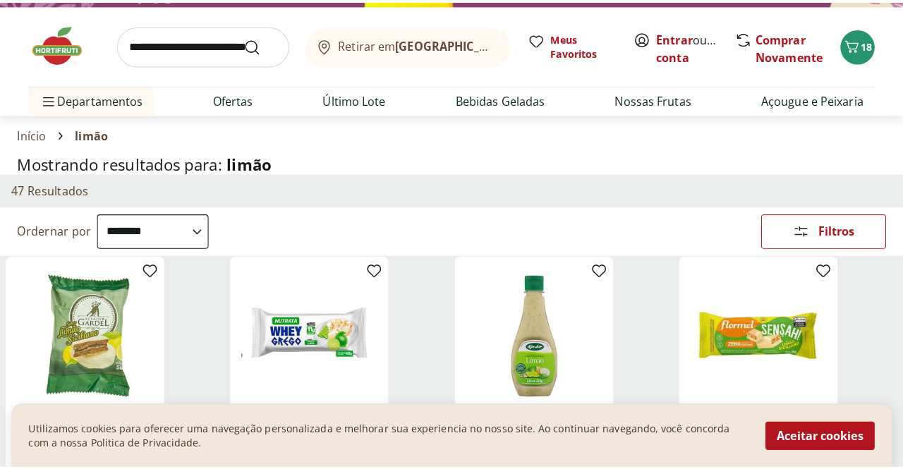
scroll to position [0, 0]
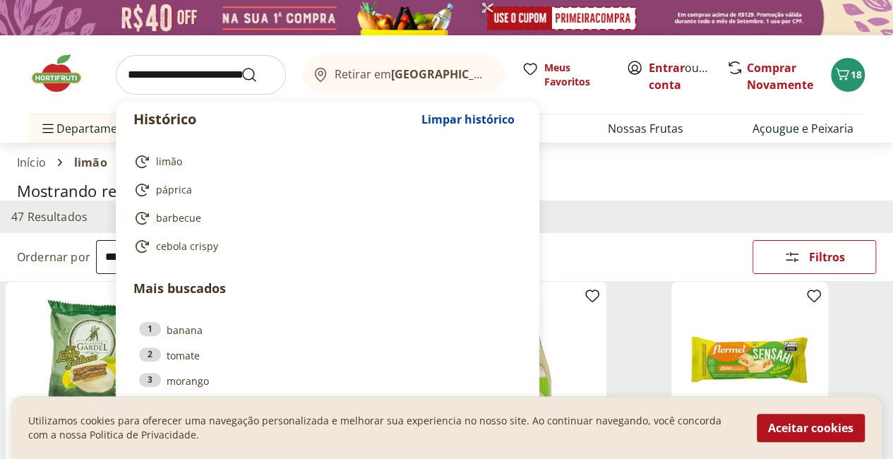
click at [192, 78] on input "search" at bounding box center [201, 75] width 170 height 40
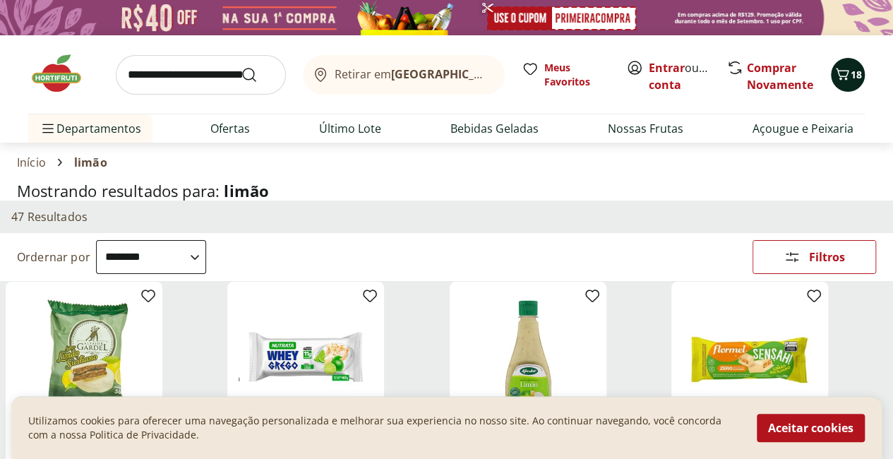
click at [841, 71] on icon "Carrinho" at bounding box center [841, 74] width 17 height 17
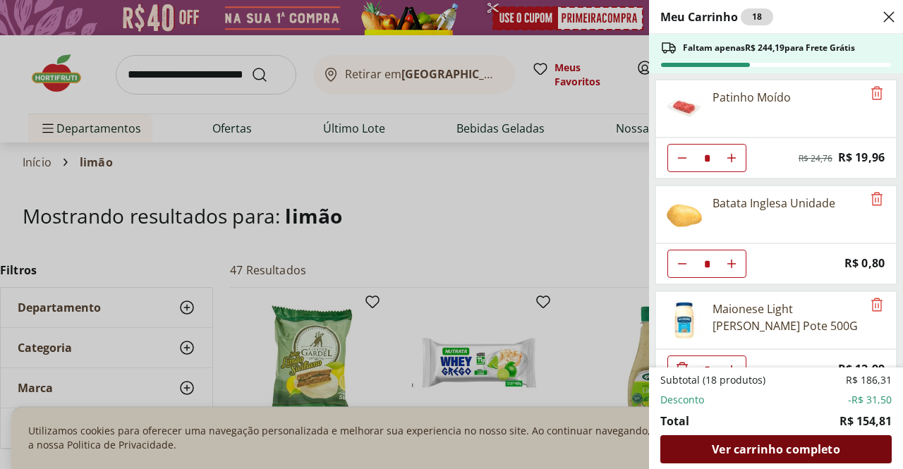
click at [749, 446] on span "Ver carrinho completo" at bounding box center [776, 449] width 128 height 11
